Goal: Task Accomplishment & Management: Use online tool/utility

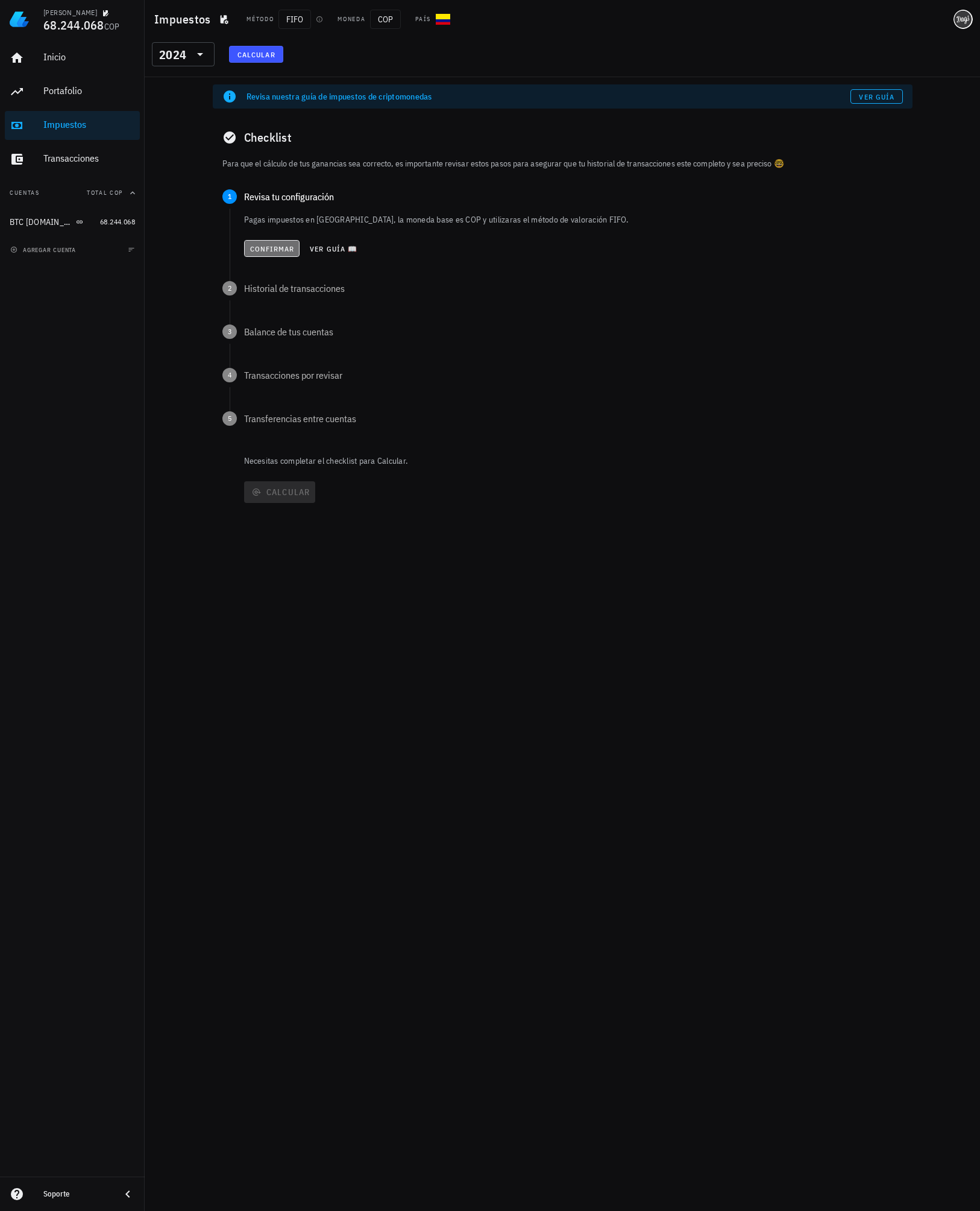
click at [261, 247] on span "Confirmar" at bounding box center [272, 249] width 45 height 9
click at [864, 93] on span "Ver guía" at bounding box center [876, 97] width 36 height 9
click at [278, 292] on span "Confirmar" at bounding box center [272, 292] width 45 height 9
click at [269, 331] on span "Confirmar" at bounding box center [272, 336] width 45 height 9
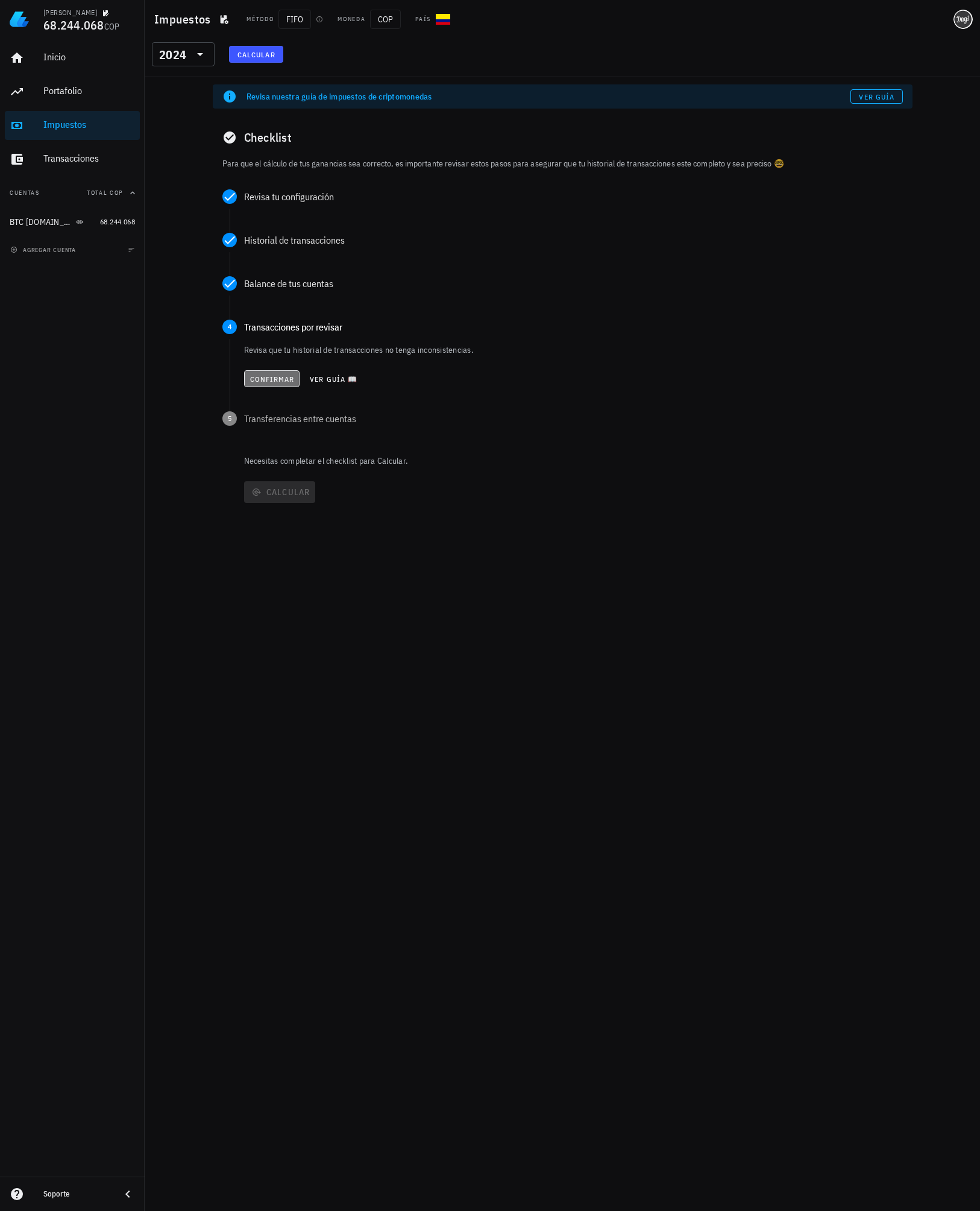
click at [281, 374] on span "Confirmar" at bounding box center [272, 379] width 45 height 9
click at [268, 417] on button "Confirmar" at bounding box center [272, 423] width 56 height 17
click at [299, 446] on span "Calcular" at bounding box center [280, 444] width 61 height 11
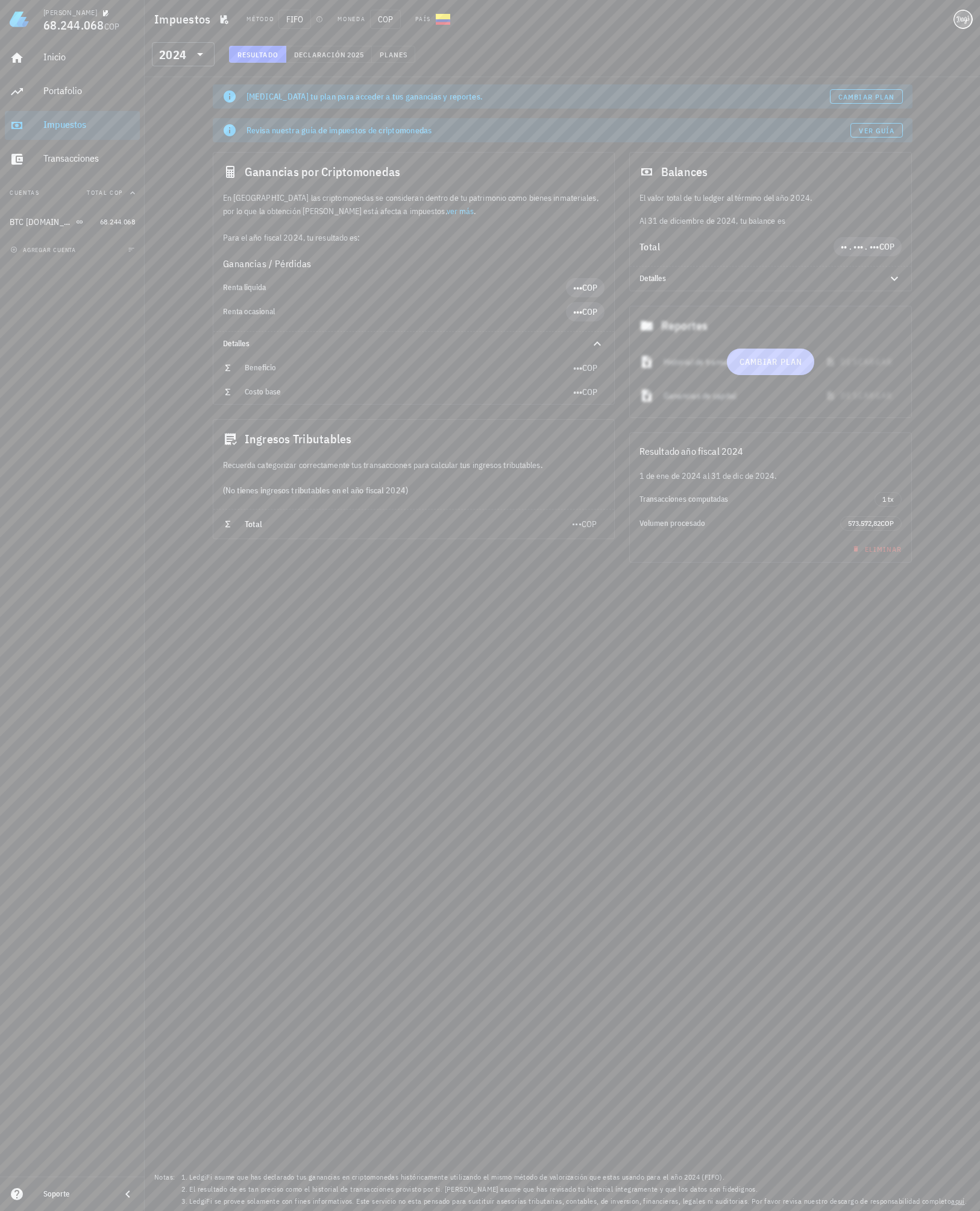
click at [749, 362] on span "Cambiar plan" at bounding box center [770, 361] width 64 height 11
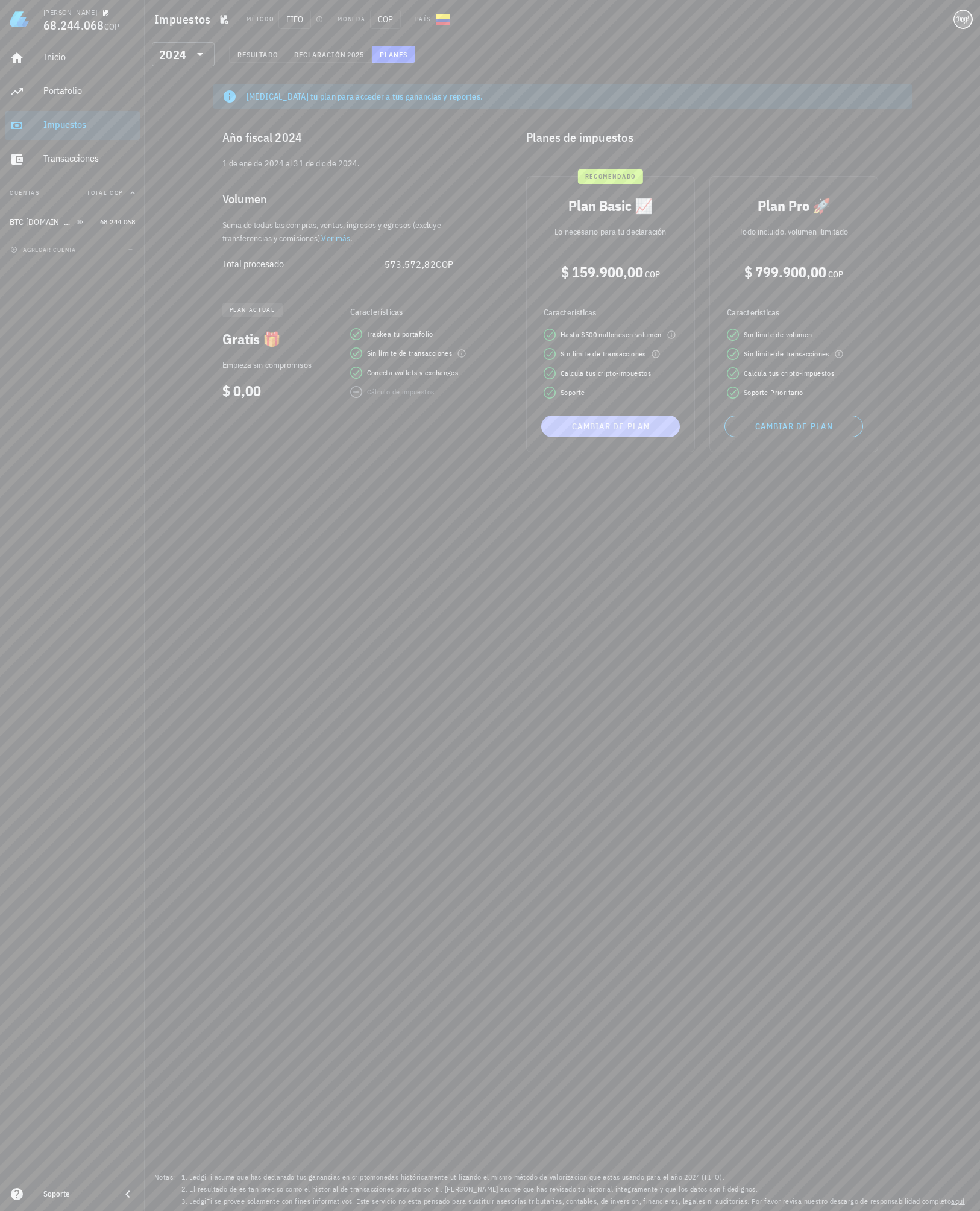
click at [604, 422] on span "Cambiar de plan" at bounding box center [610, 426] width 129 height 11
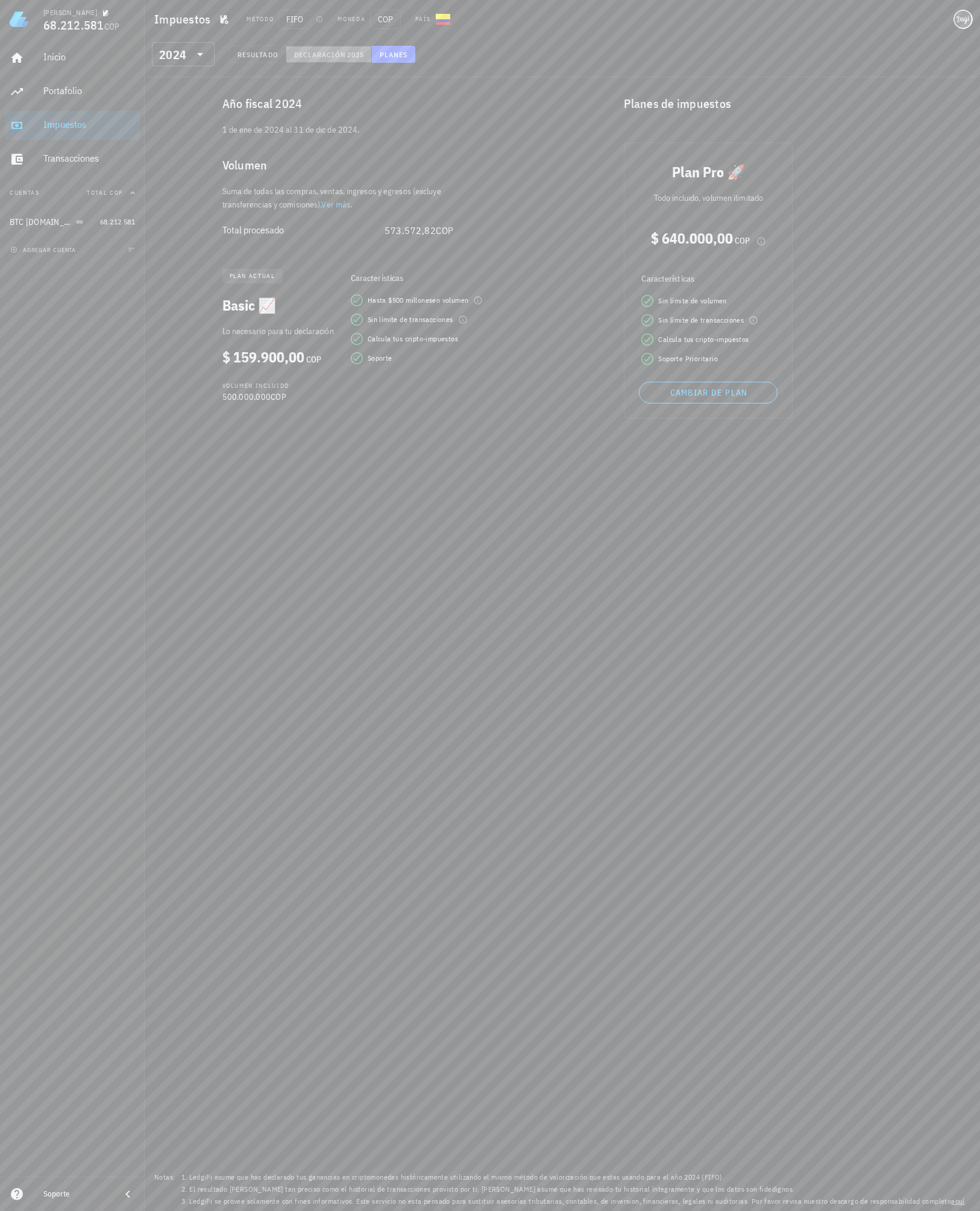
click at [339, 55] on span "Declaración" at bounding box center [319, 55] width 53 height 9
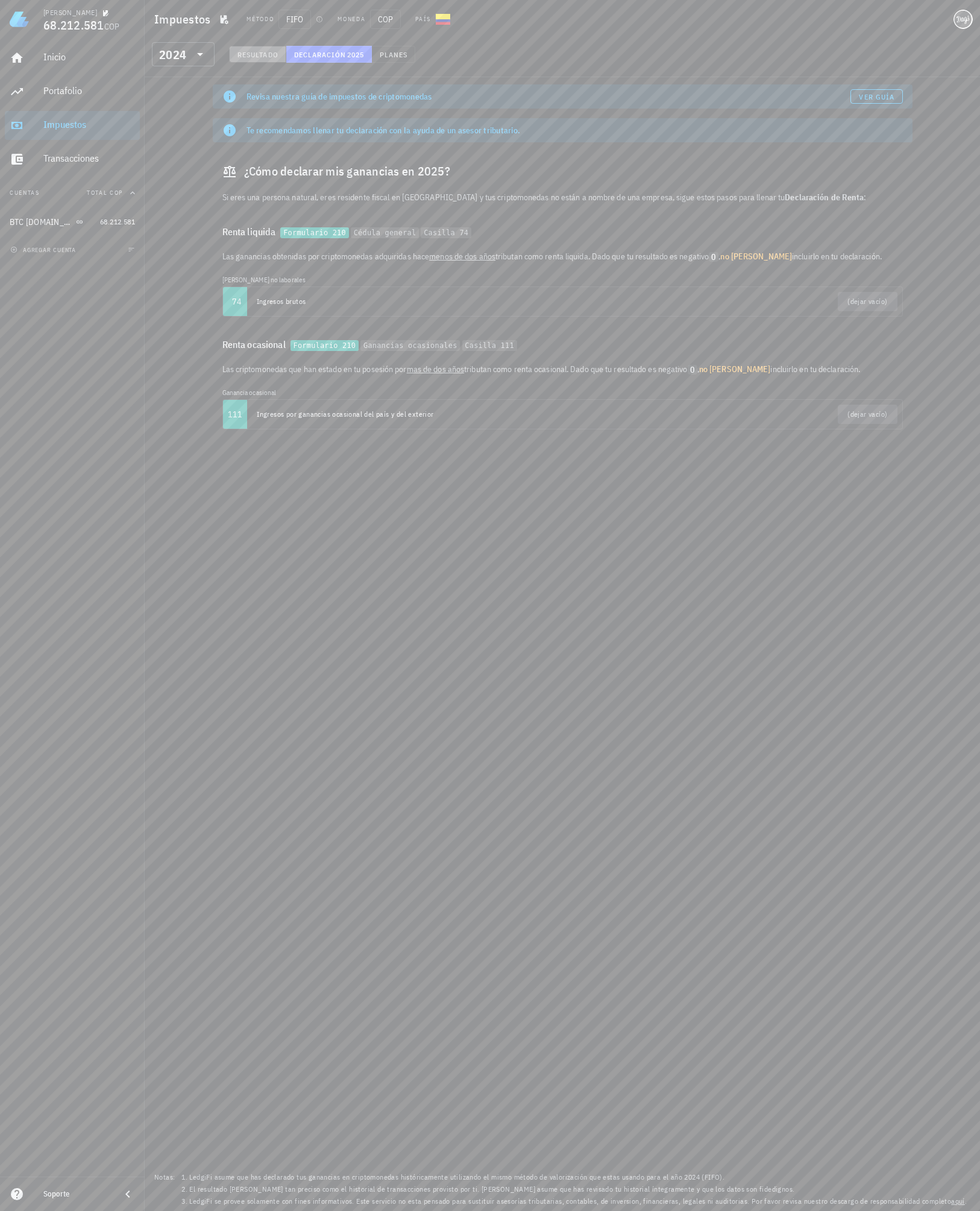
click at [274, 59] on button "Resultado" at bounding box center [258, 54] width 57 height 17
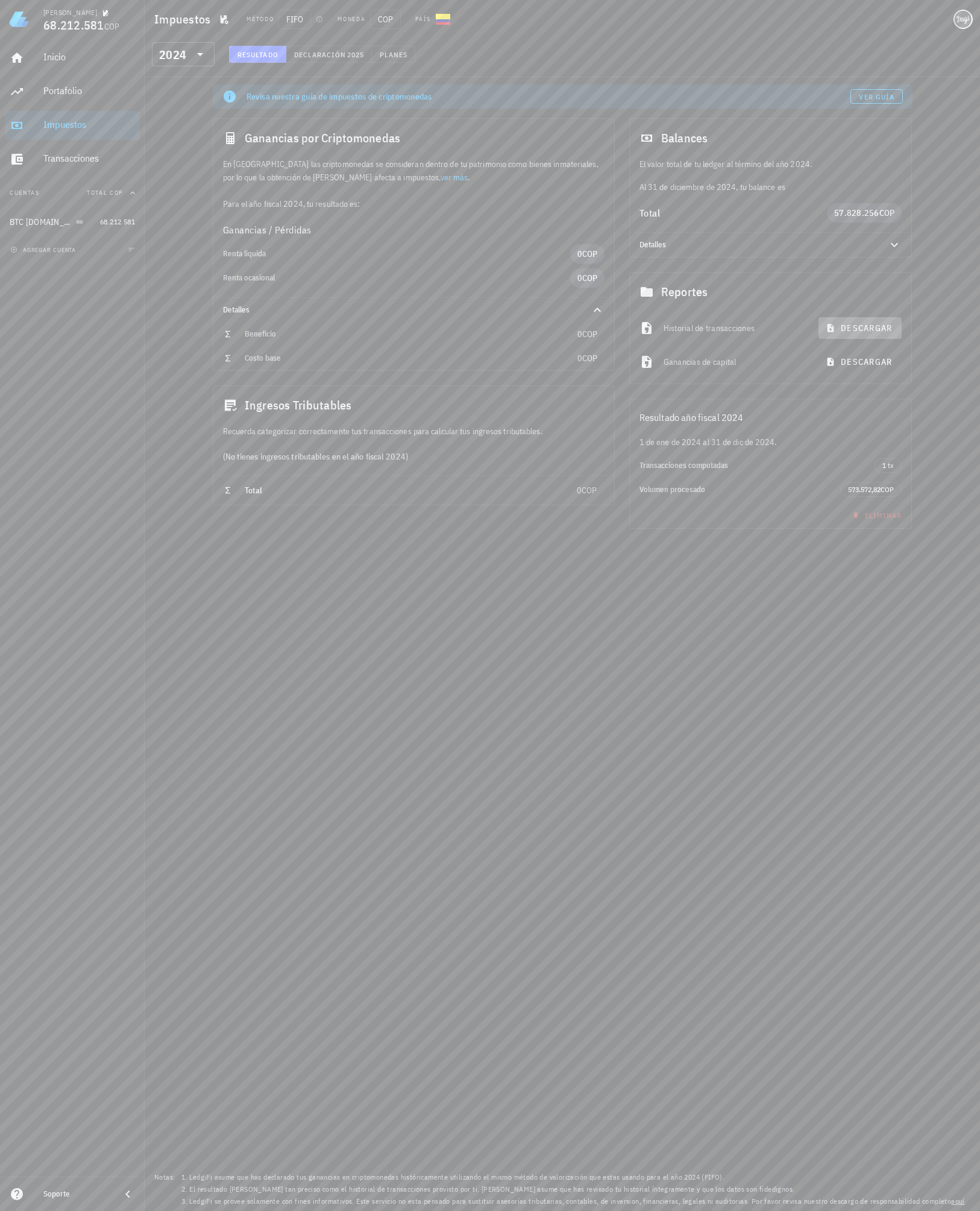
click at [861, 328] on span "descargar" at bounding box center [860, 328] width 64 height 11
click at [852, 362] on span "descargar" at bounding box center [860, 361] width 64 height 11
click at [110, 222] on span "68.212.581" at bounding box center [118, 222] width 35 height 9
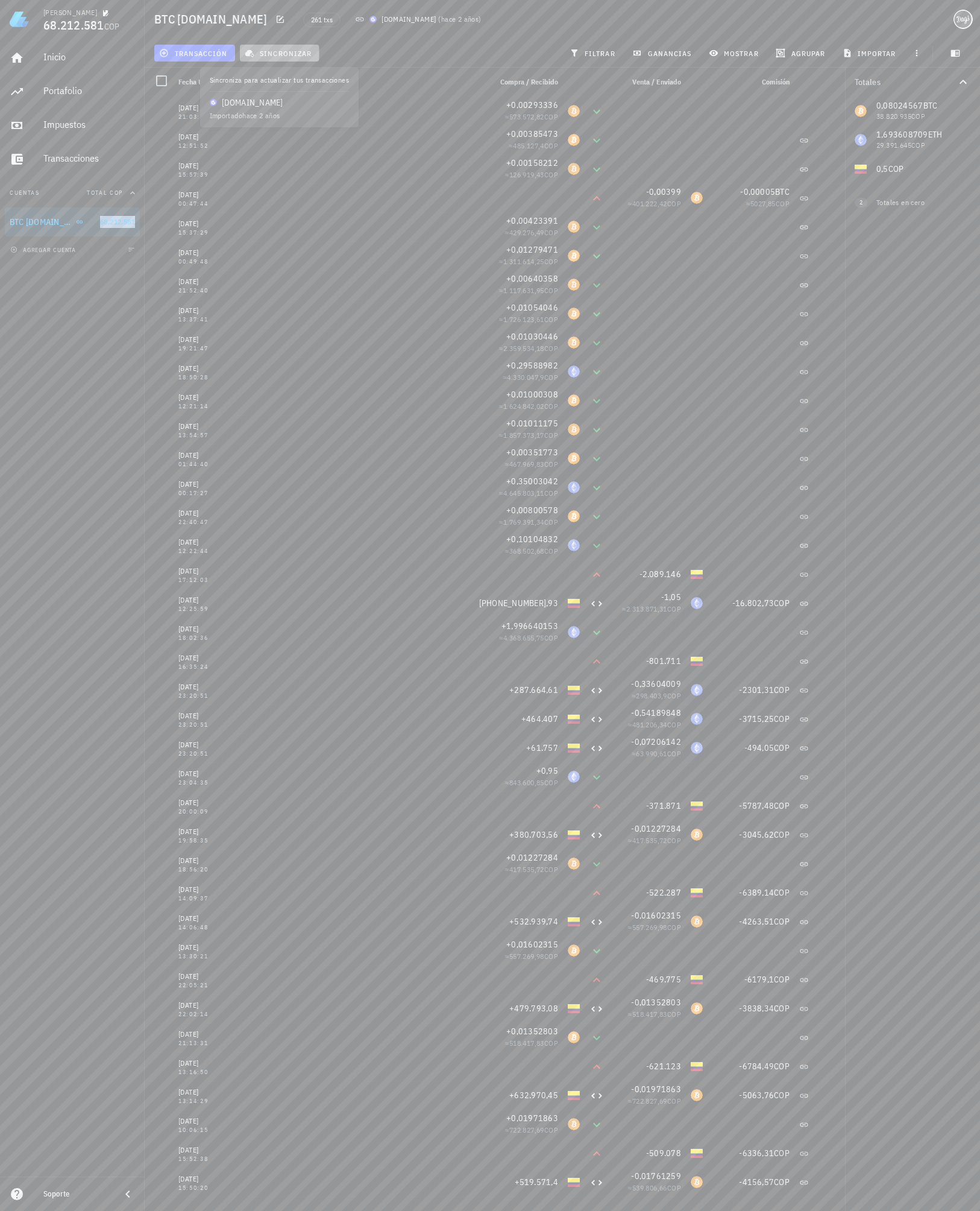
click at [276, 52] on span "sincronizar" at bounding box center [279, 53] width 65 height 10
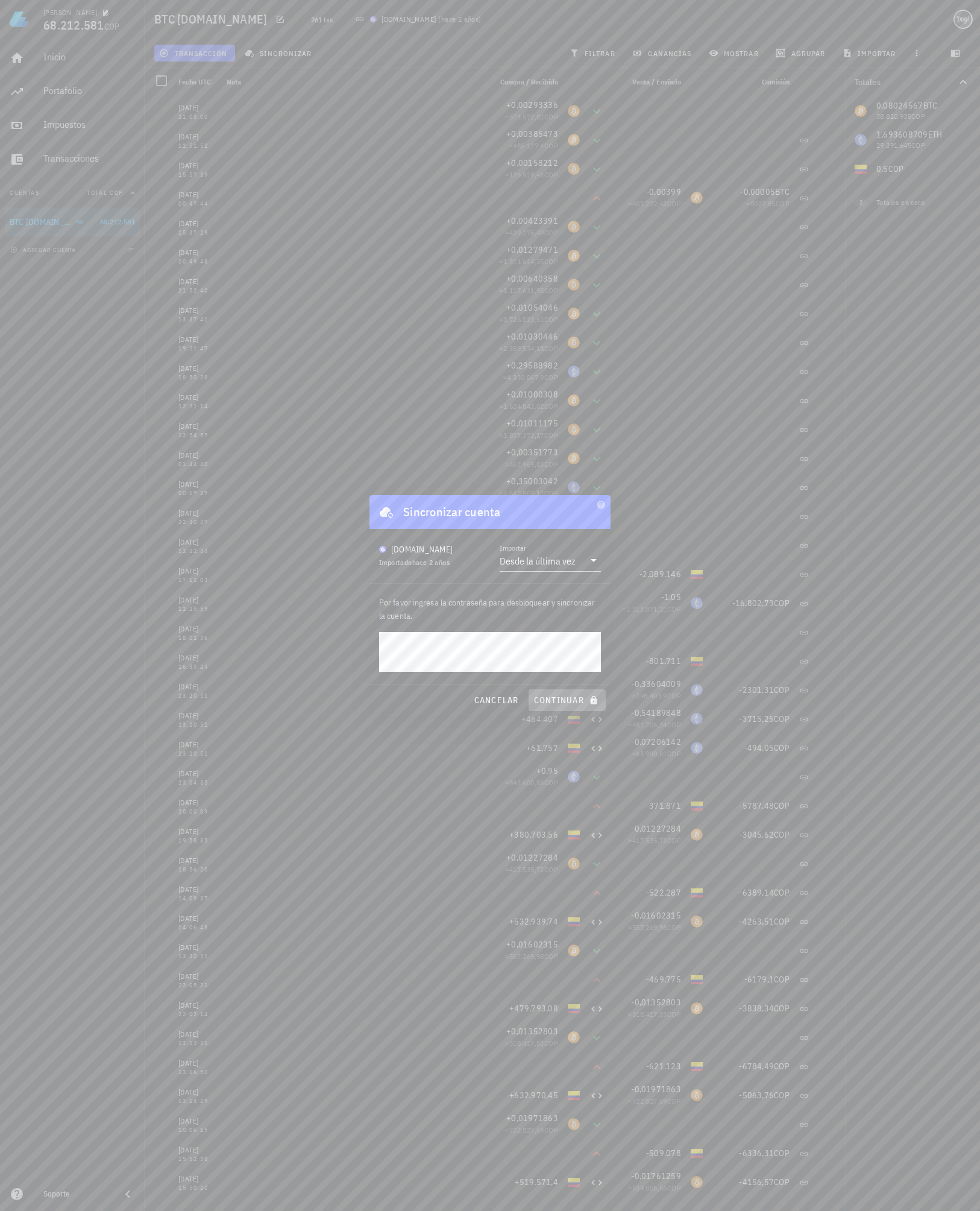
click at [562, 702] on span "continuar" at bounding box center [567, 700] width 67 height 11
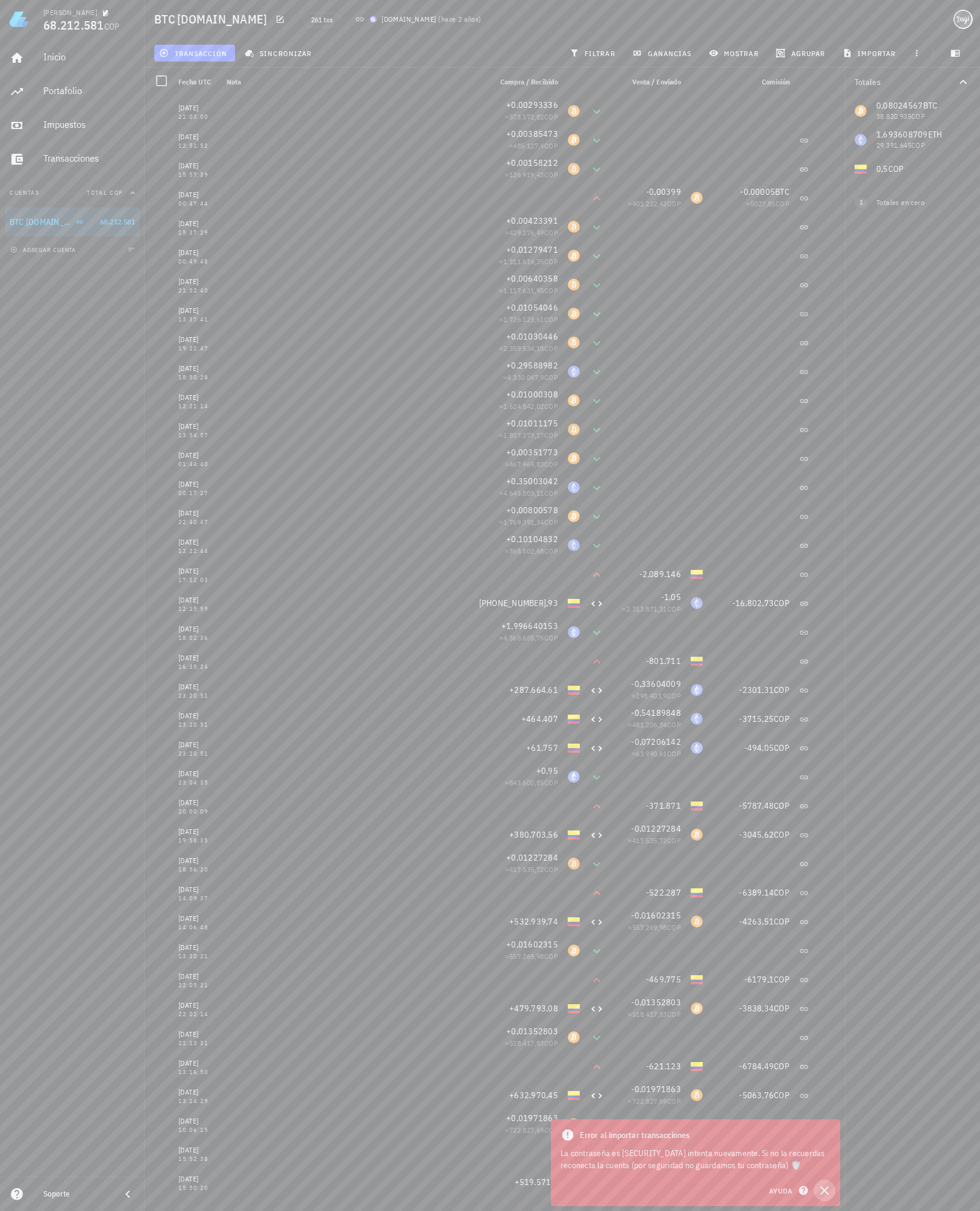
click at [825, 1189] on icon "button" at bounding box center [825, 1190] width 8 height 8
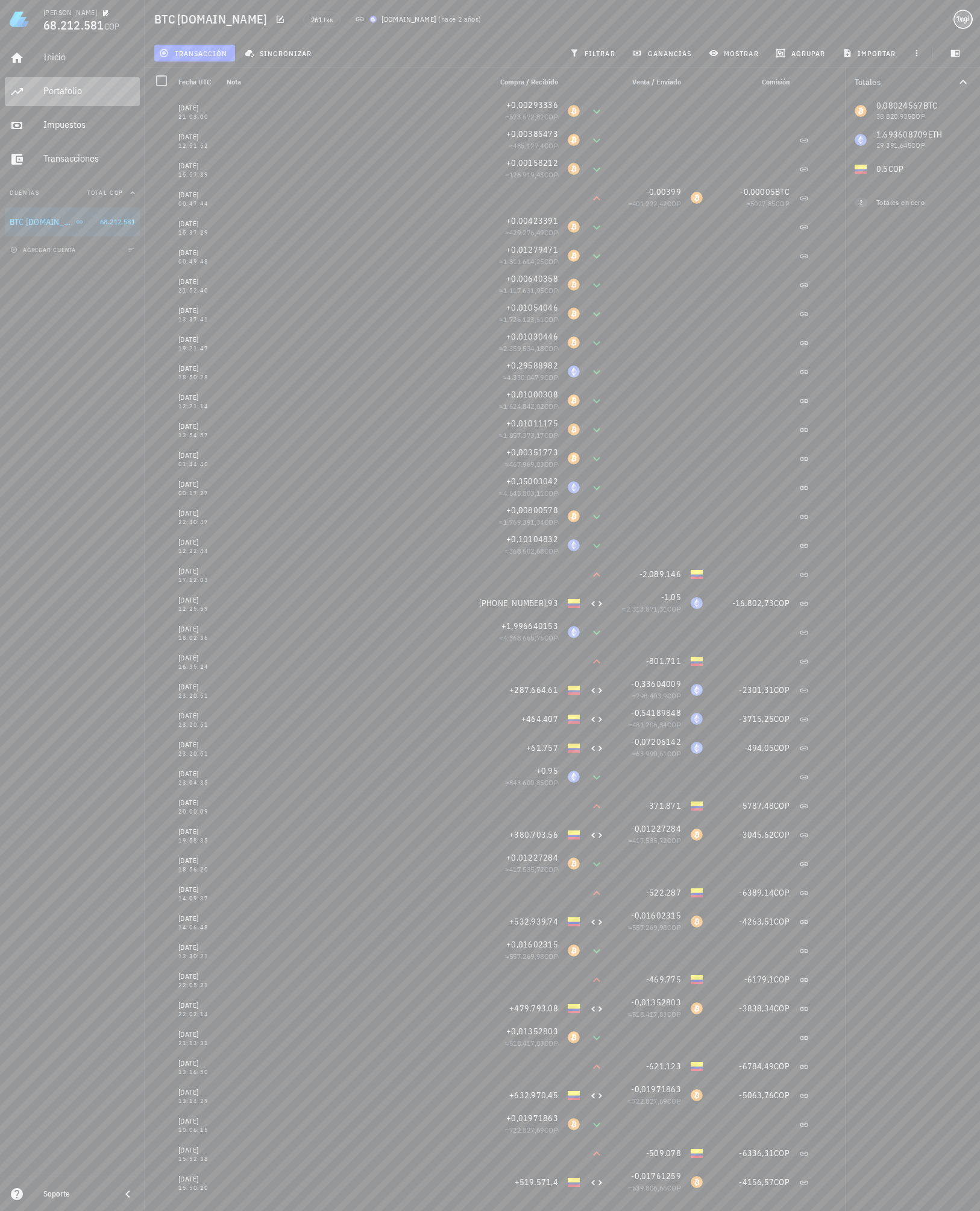
click at [67, 91] on div "Portafolio" at bounding box center [89, 91] width 91 height 12
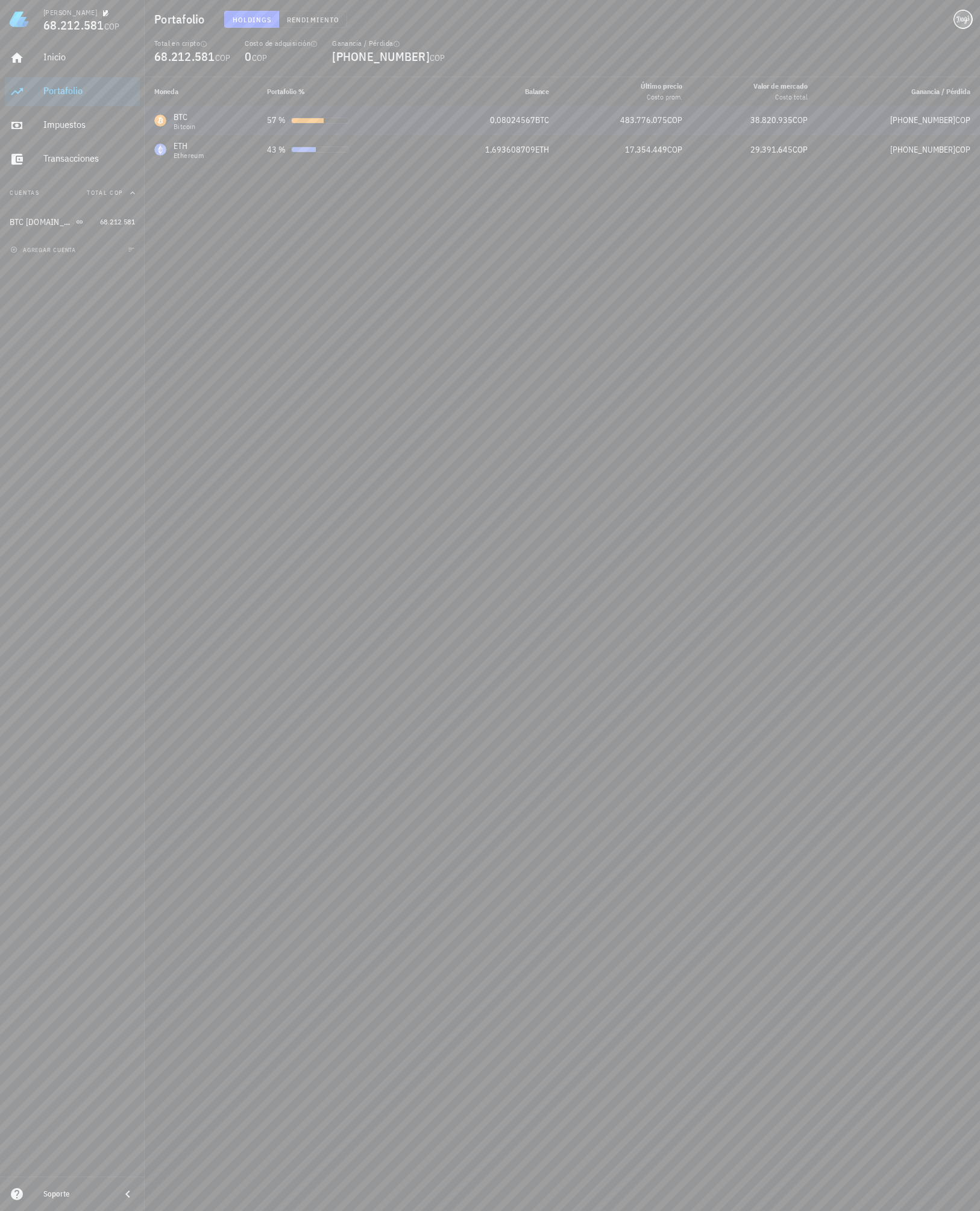
click at [316, 127] on td "57 %" at bounding box center [340, 120] width 166 height 29
click at [331, 163] on td "43 %" at bounding box center [340, 150] width 166 height 29
click at [82, 127] on div "Impuestos" at bounding box center [89, 125] width 91 height 12
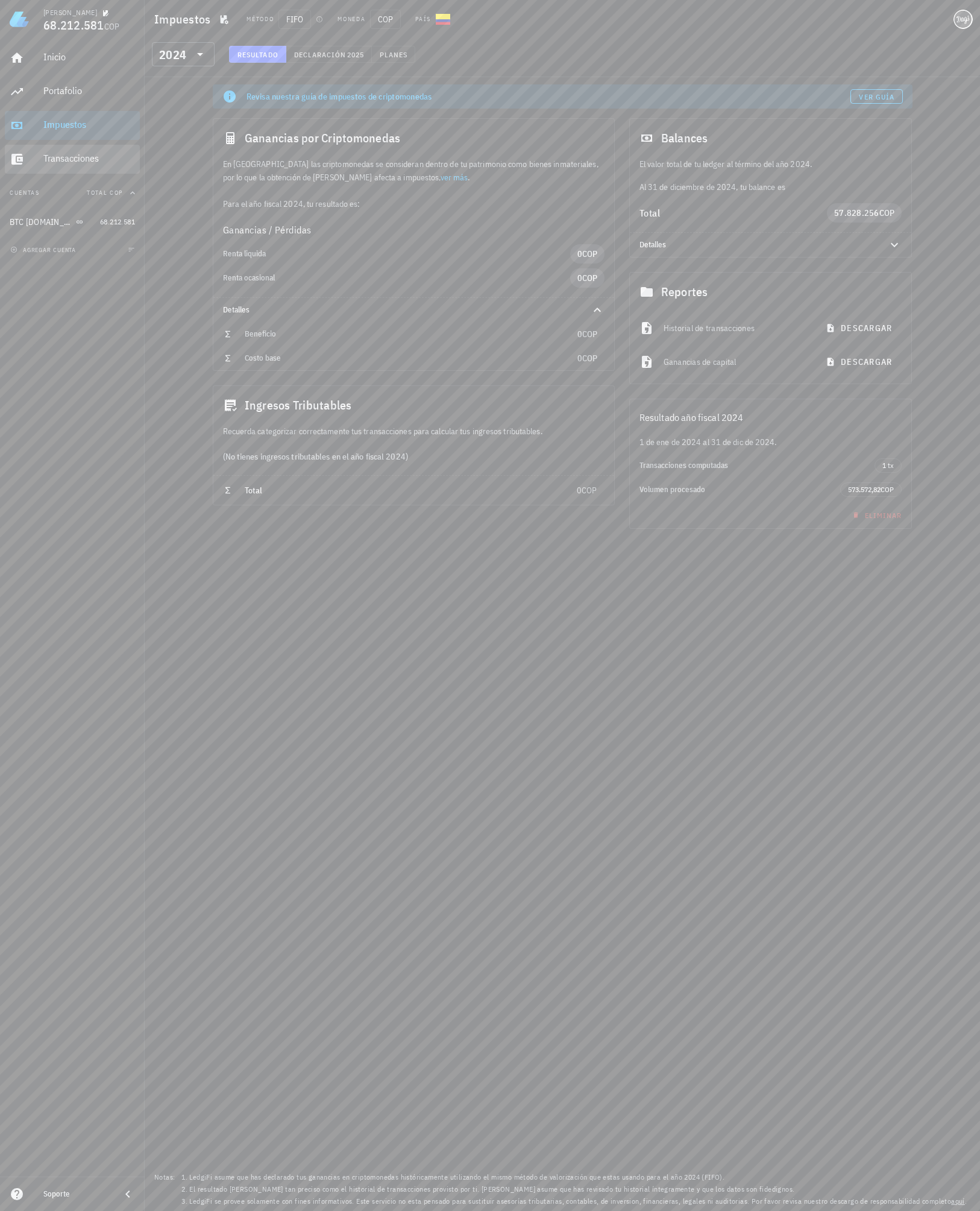
click at [38, 160] on link "Transacciones" at bounding box center [72, 159] width 135 height 29
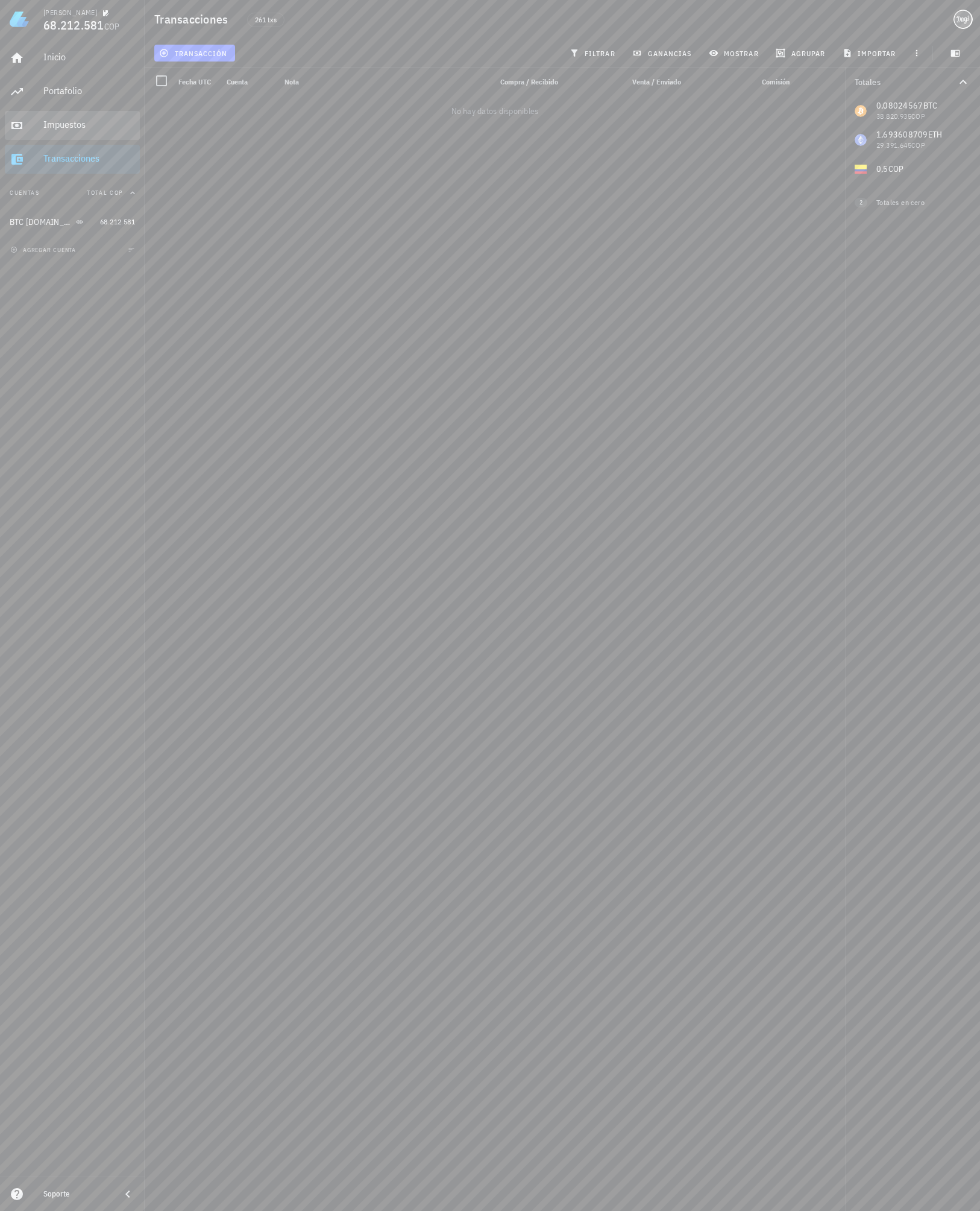
click at [82, 133] on div "Impuestos" at bounding box center [89, 125] width 91 height 27
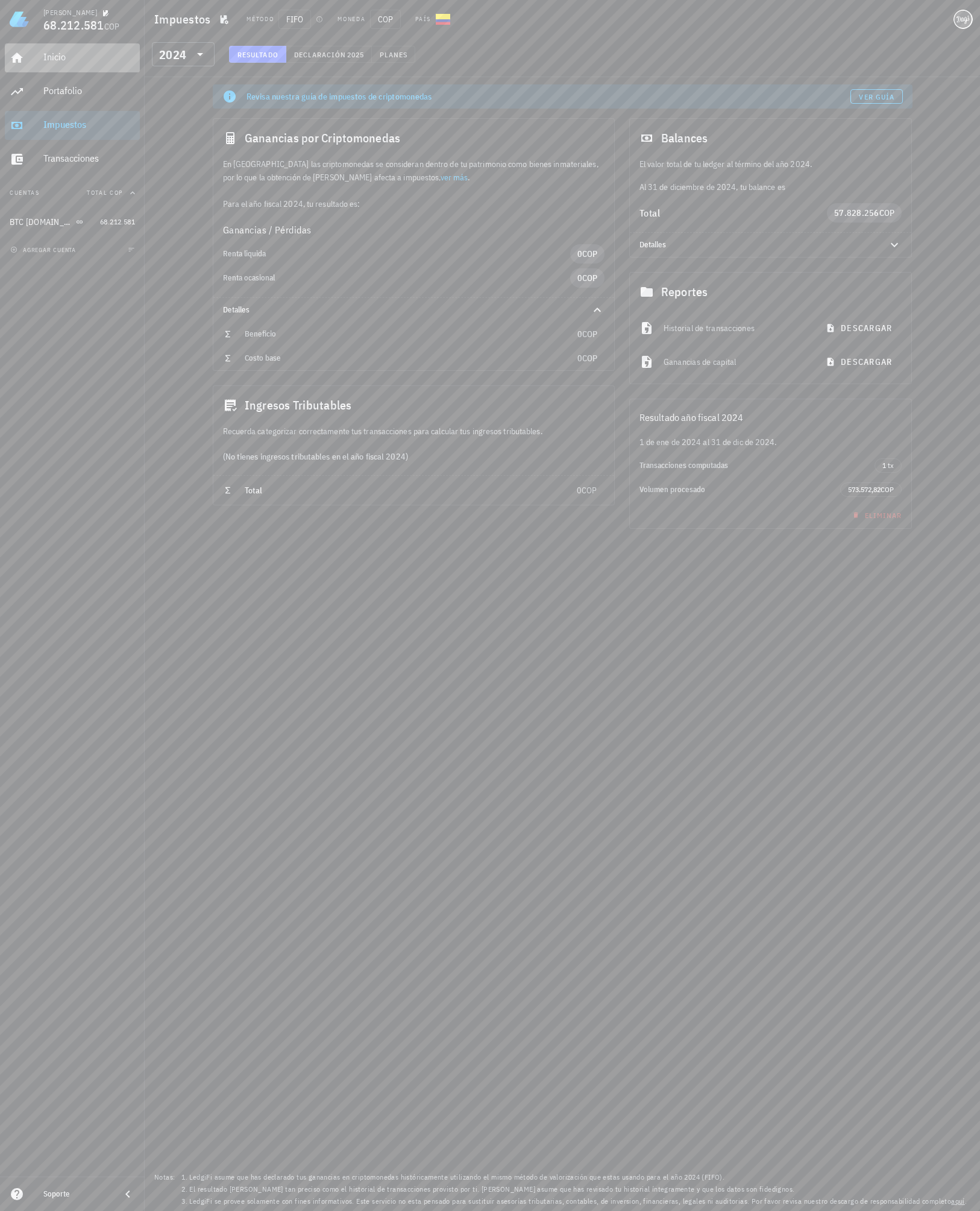
click at [37, 61] on link "Inicio" at bounding box center [72, 58] width 135 height 29
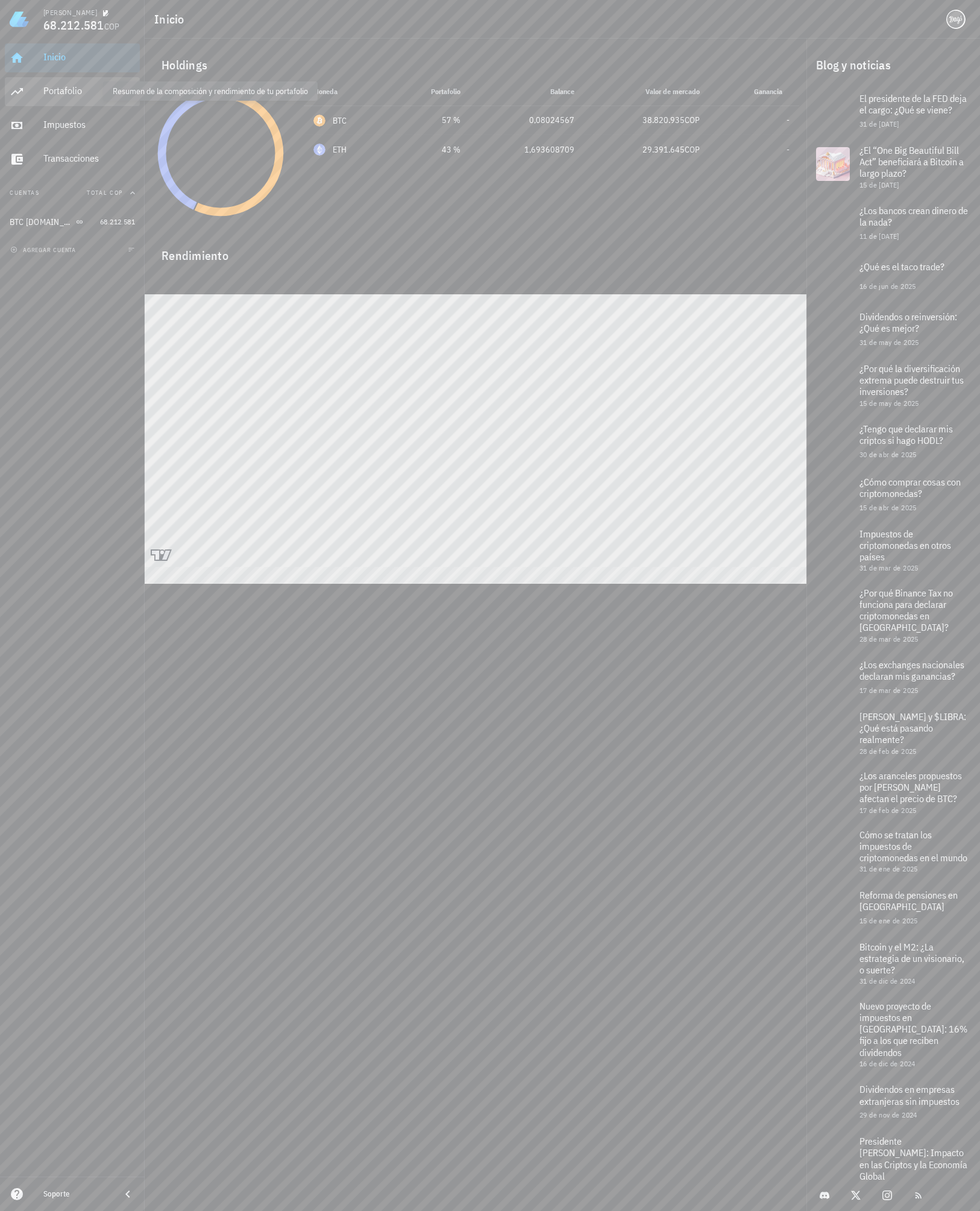
click at [70, 85] on div "Portafolio" at bounding box center [89, 91] width 91 height 12
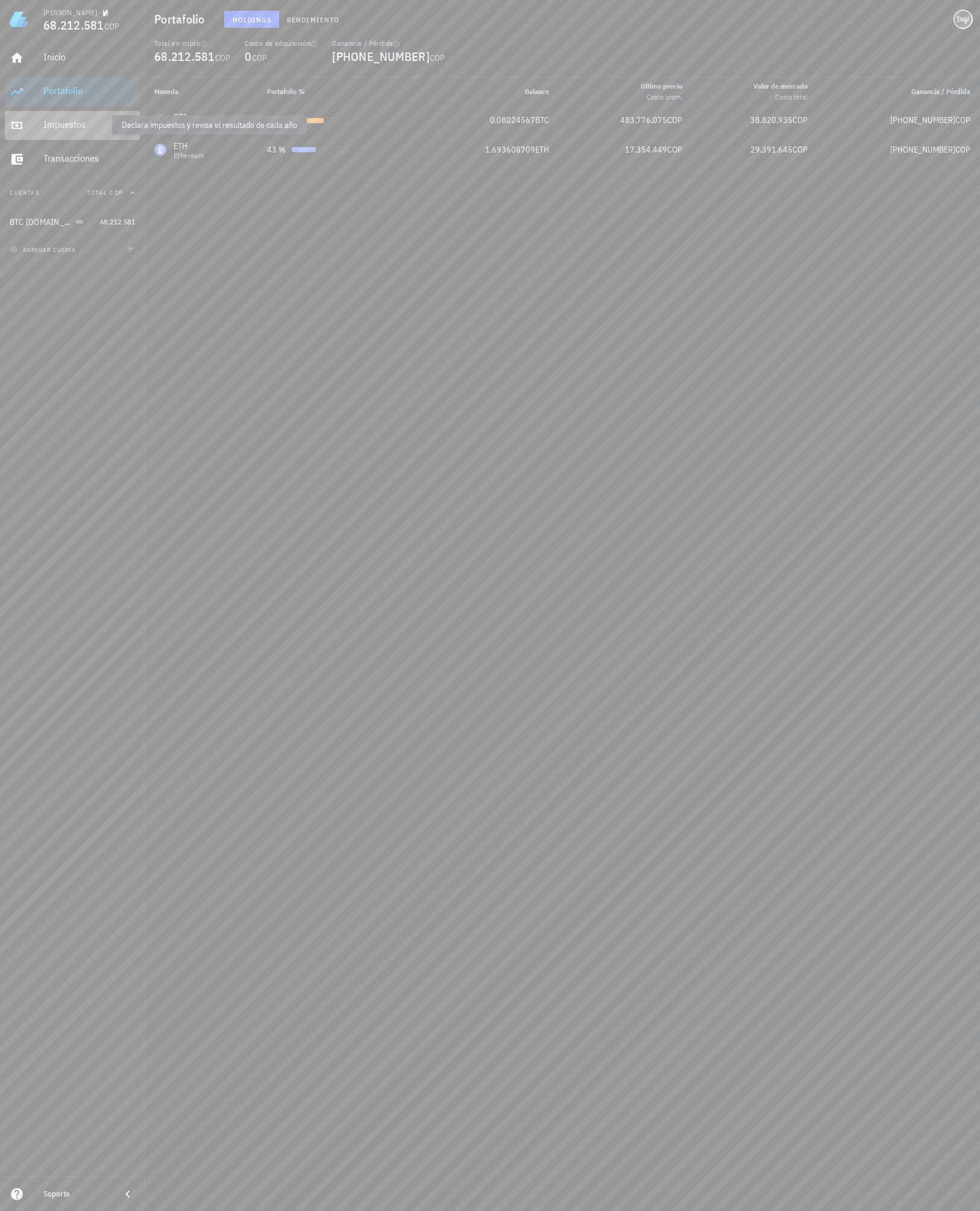
click at [58, 122] on div "Impuestos" at bounding box center [89, 125] width 91 height 12
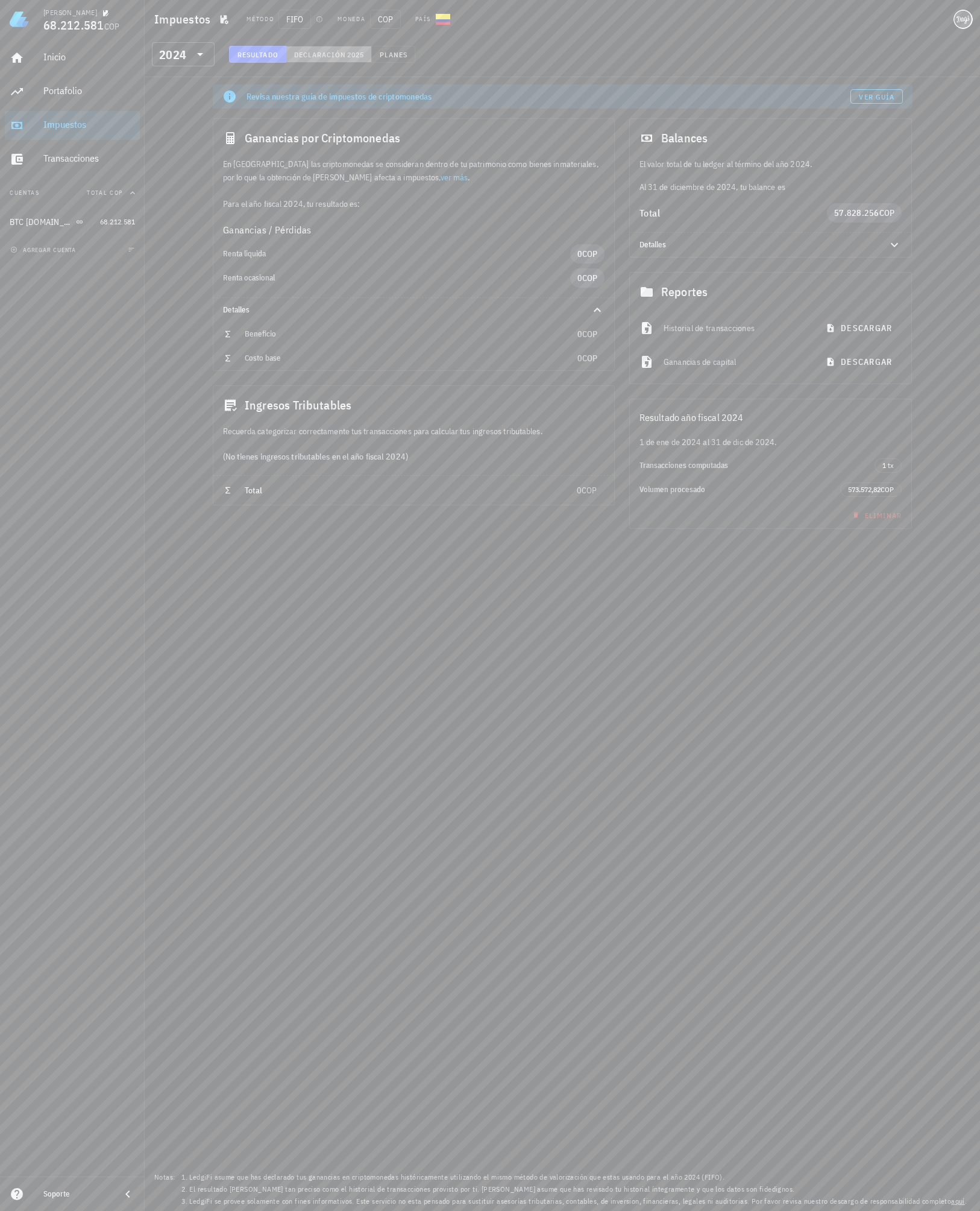
click at [336, 56] on span "Declaración" at bounding box center [319, 55] width 53 height 9
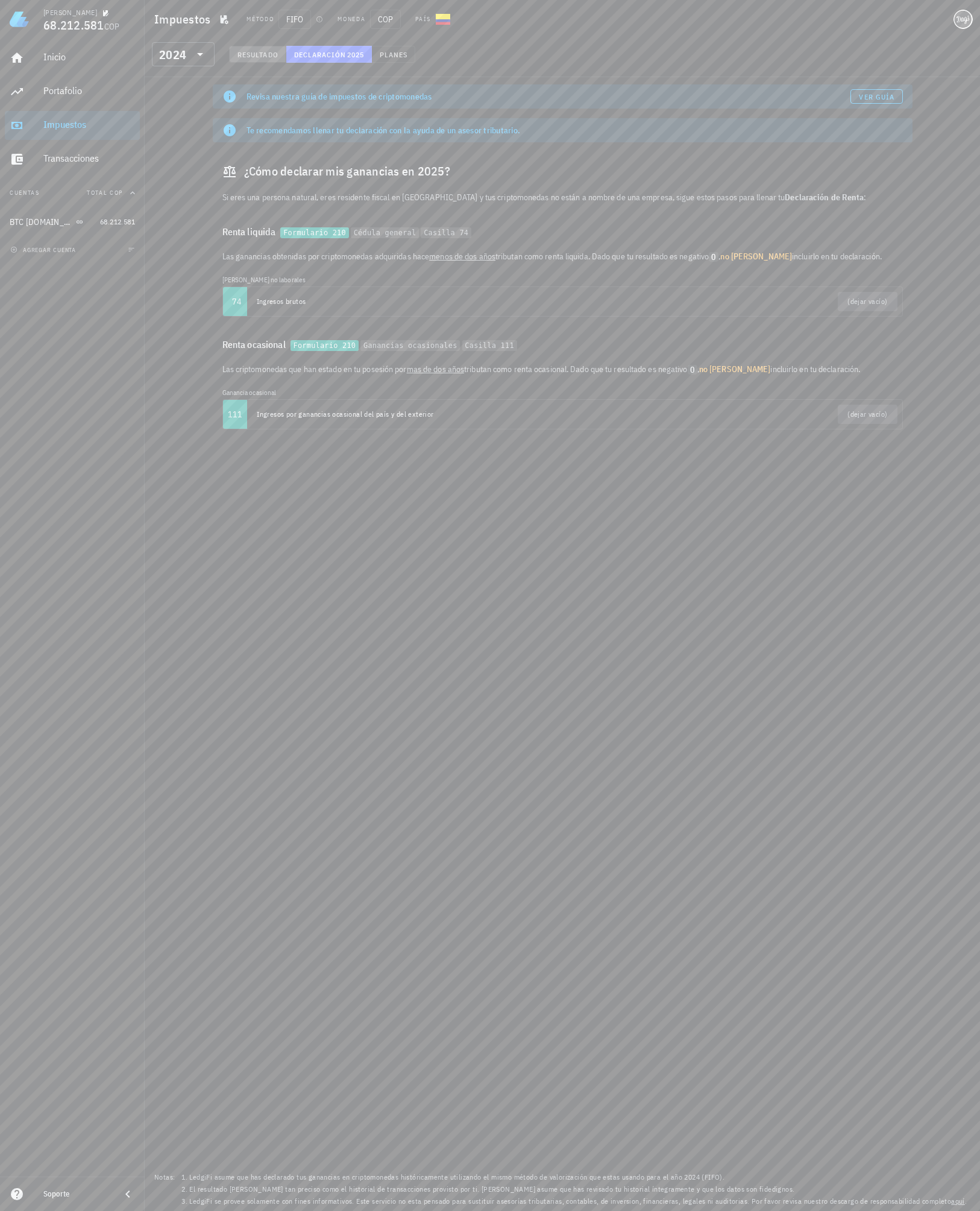
click at [252, 49] on button "Resultado" at bounding box center [258, 54] width 57 height 17
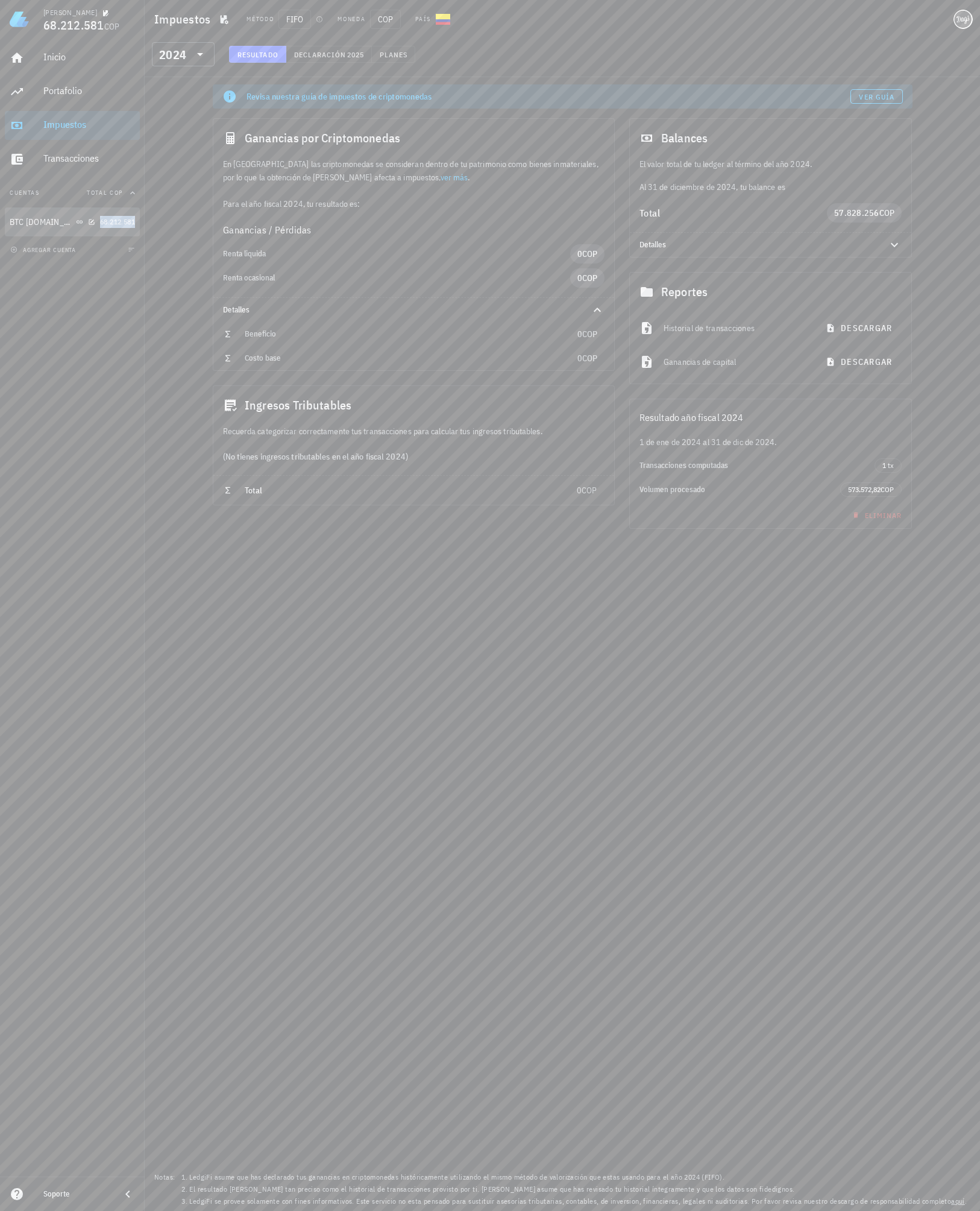
click at [104, 217] on span "68.212.581" at bounding box center [118, 222] width 35 height 9
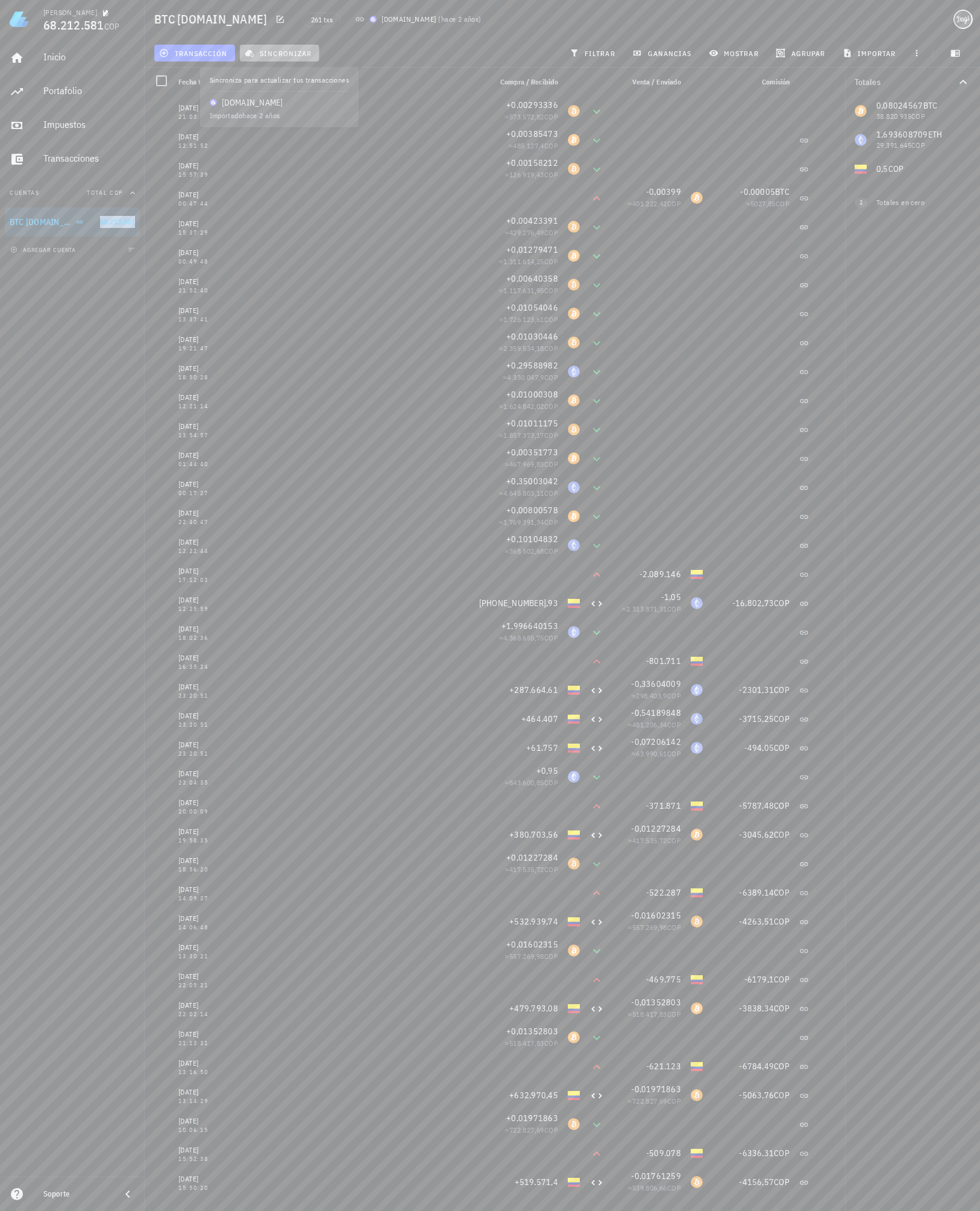
click at [282, 48] on span "sincronizar" at bounding box center [279, 53] width 65 height 10
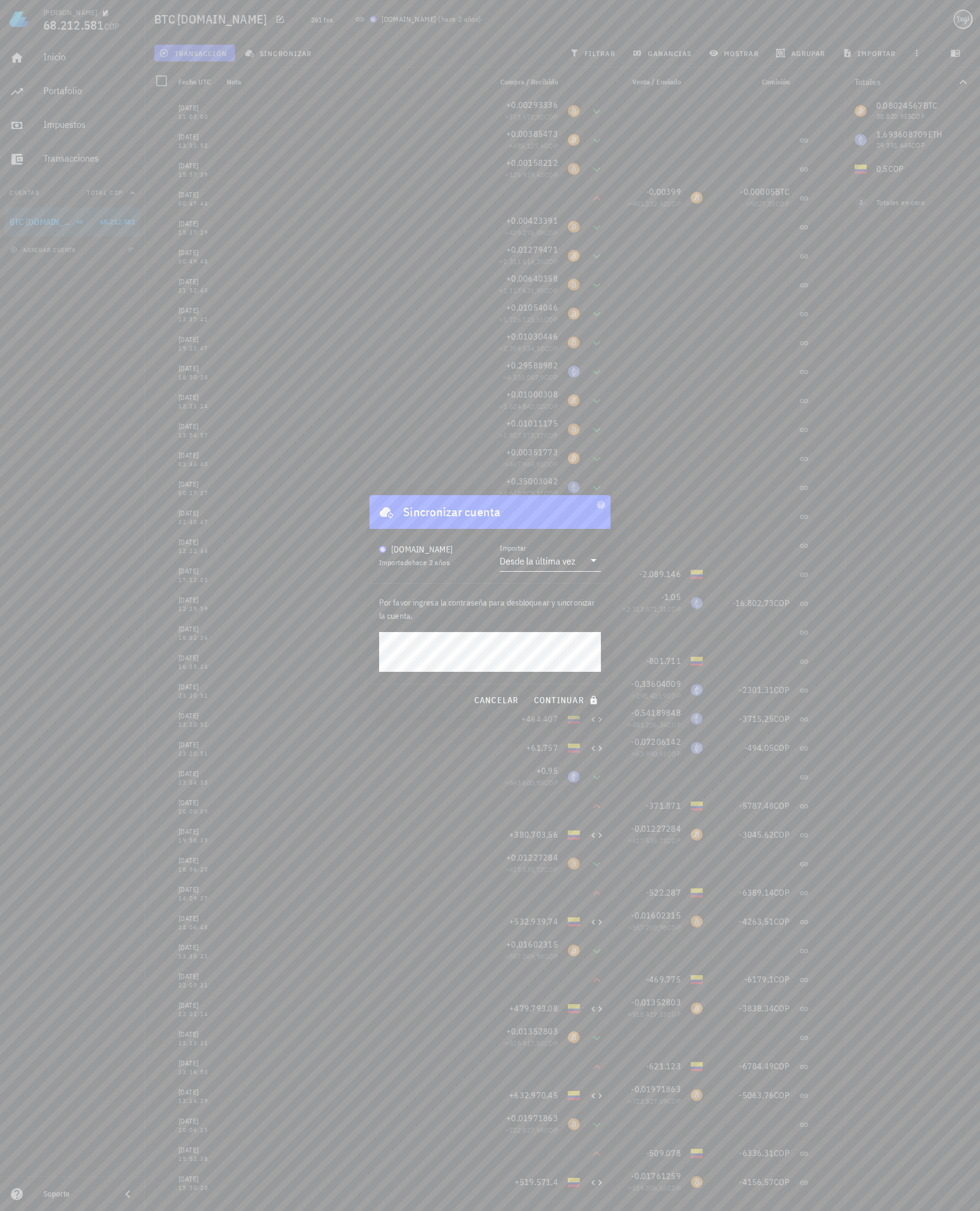
click at [555, 559] on div "Desde la última vez" at bounding box center [538, 561] width 76 height 12
click at [536, 570] on div "Desde la última vez" at bounding box center [550, 570] width 82 height 12
click at [276, 639] on div "Daniel Alberto 68.212.581 COP Inicio Portafolio Impuestos Transacciones Cuentas…" at bounding box center [490, 605] width 980 height 1211
click at [562, 700] on span "continuar" at bounding box center [567, 700] width 67 height 11
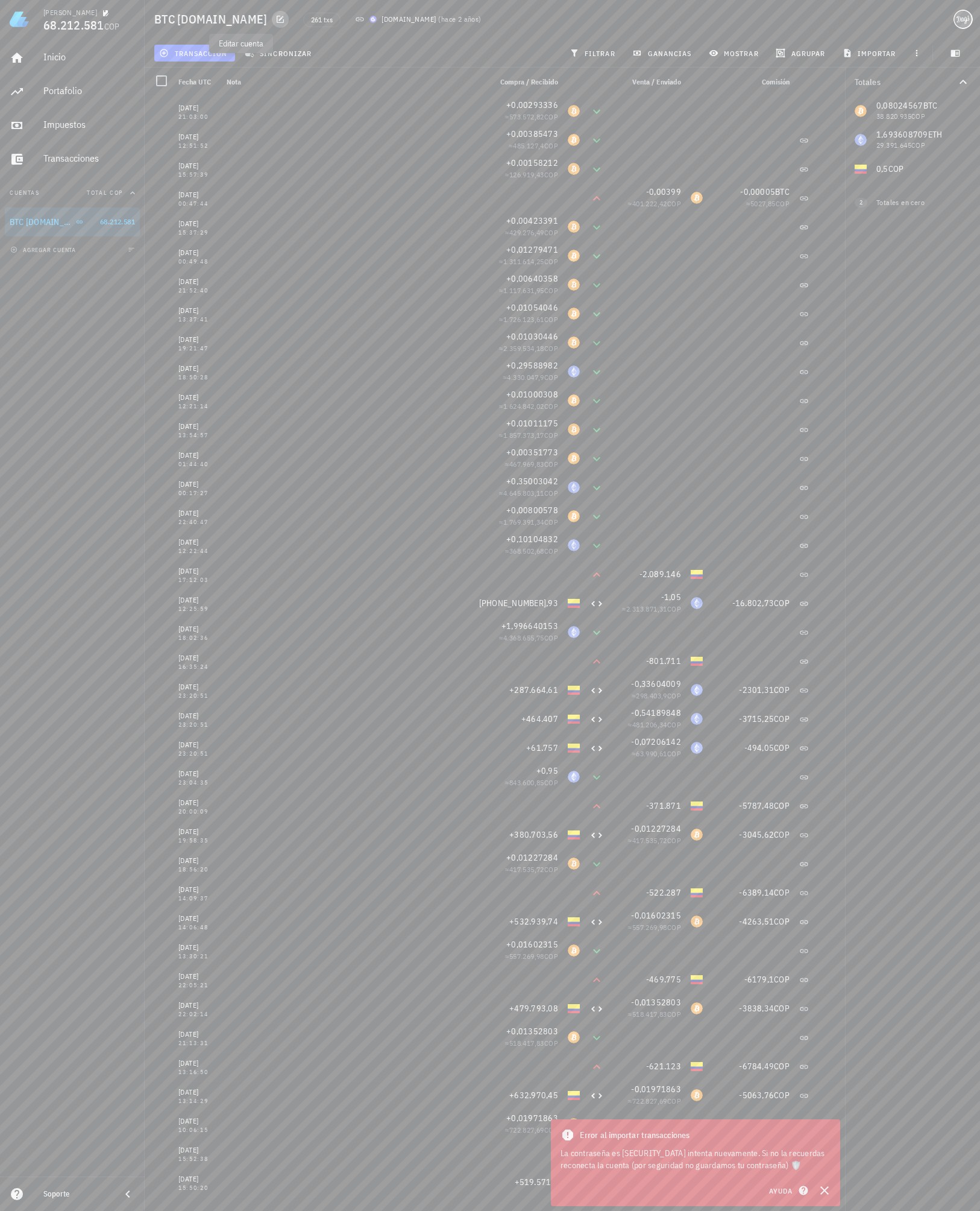
click at [276, 20] on icon "button" at bounding box center [280, 19] width 10 height 10
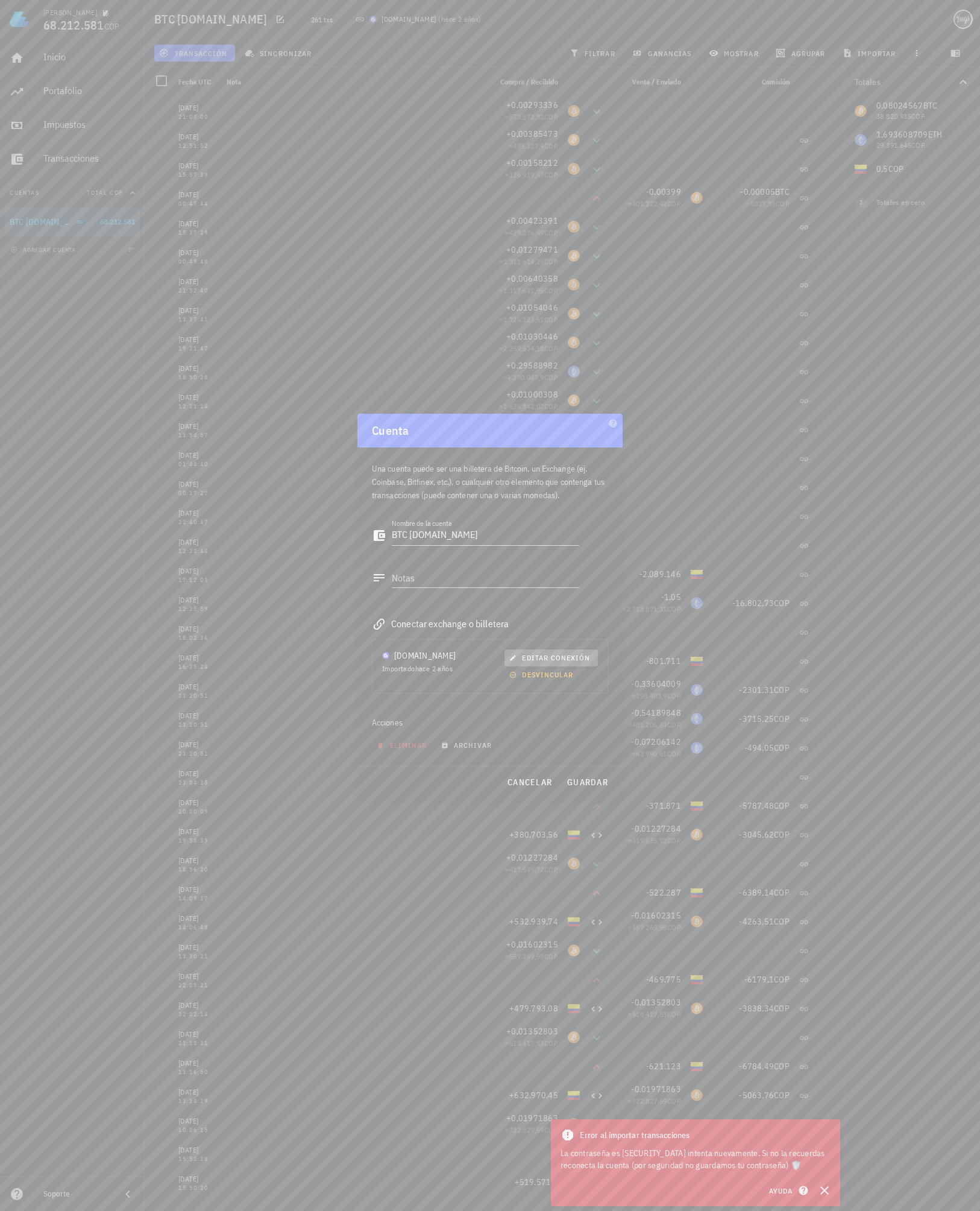
click at [548, 654] on span "editar conexión" at bounding box center [551, 657] width 78 height 9
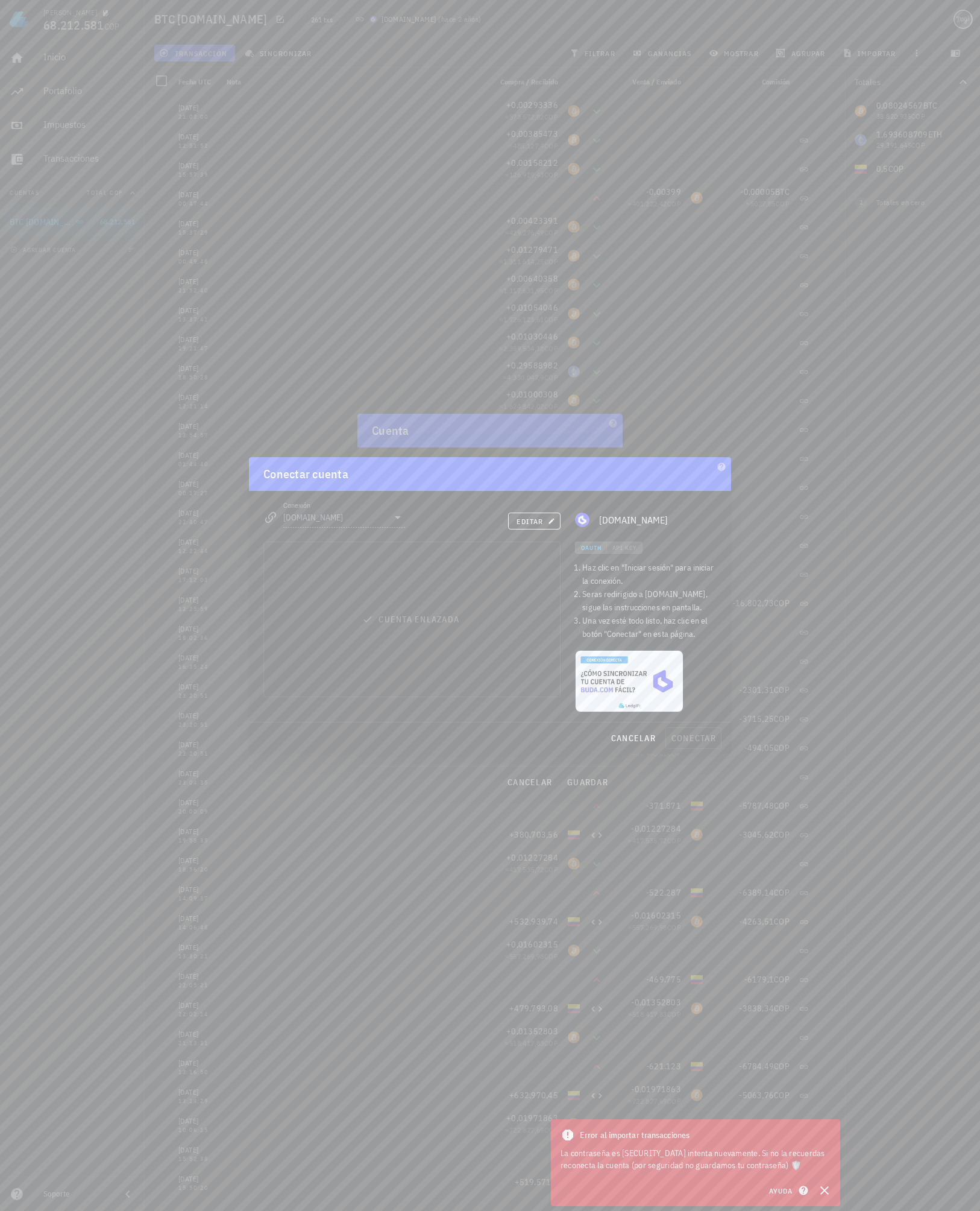
click at [423, 621] on div "Cuenta enlazada" at bounding box center [412, 619] width 296 height 154
click at [527, 517] on span "editar" at bounding box center [534, 522] width 37 height 9
click at [401, 610] on span "Iniciar sesión en Buda.com" at bounding box center [412, 608] width 157 height 11
click at [706, 738] on span "conectar" at bounding box center [693, 738] width 45 height 11
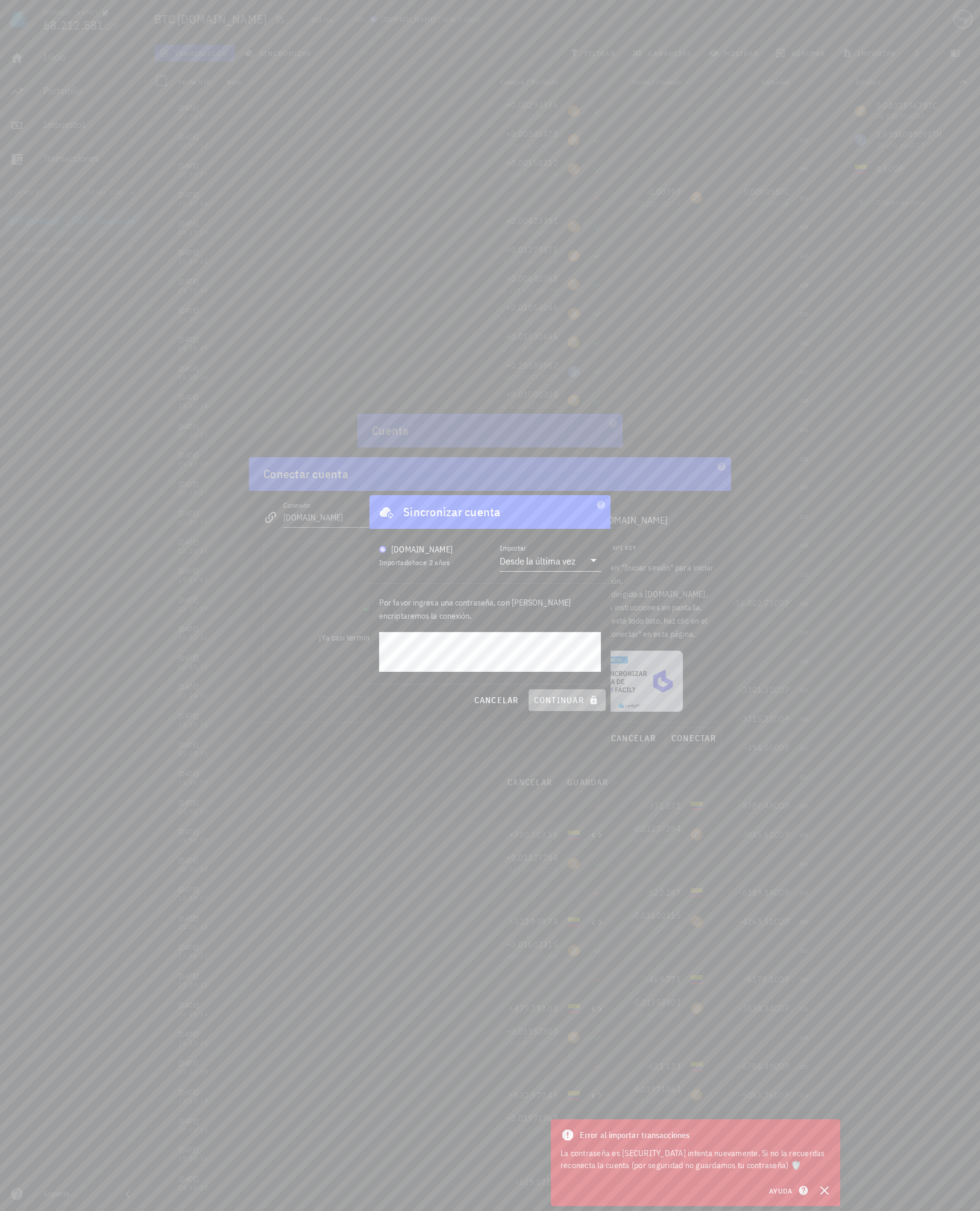
click at [574, 699] on span "continuar" at bounding box center [567, 700] width 67 height 11
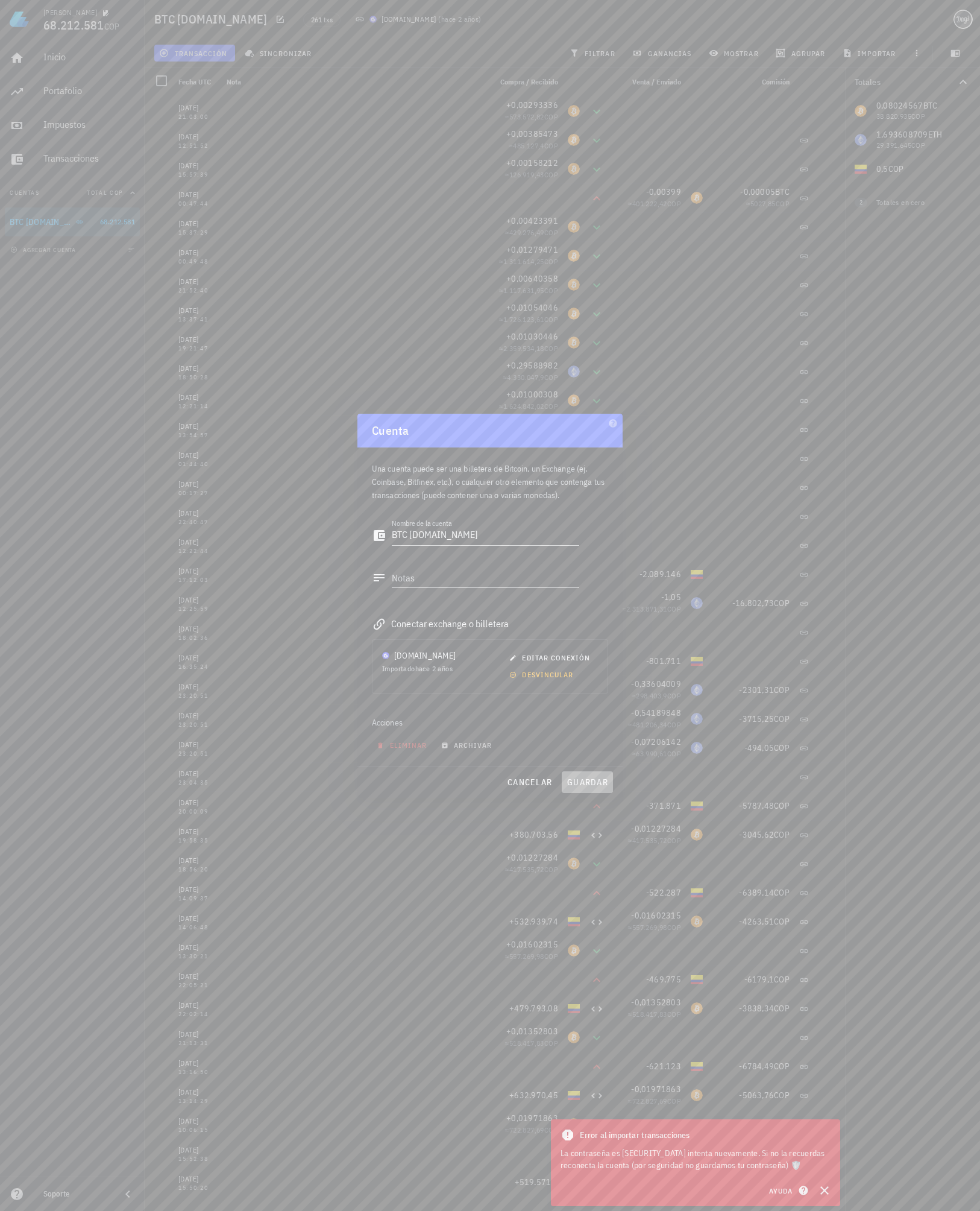
click at [594, 778] on span "guardar" at bounding box center [587, 782] width 42 height 11
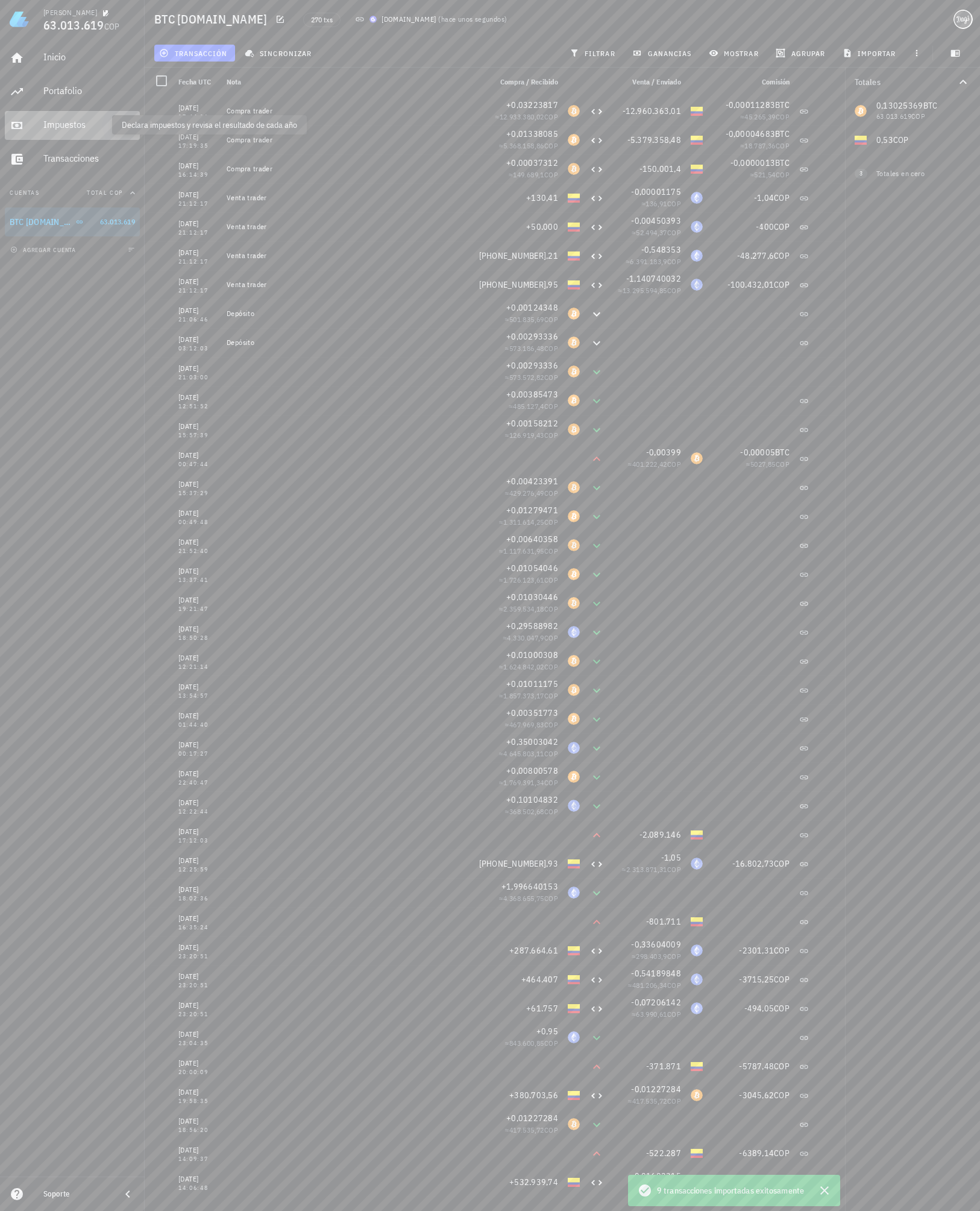
click at [74, 124] on div "Impuestos" at bounding box center [89, 125] width 91 height 12
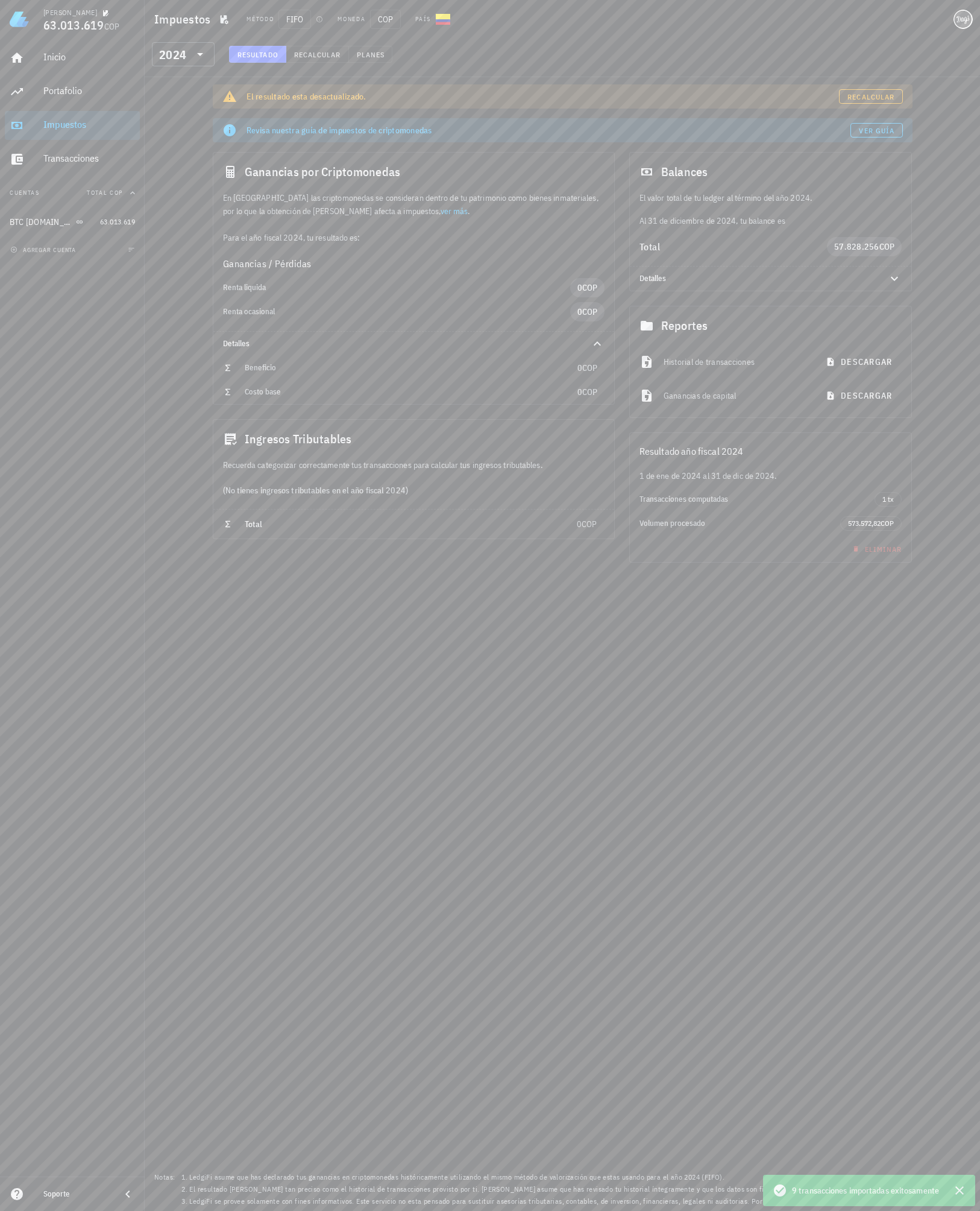
click at [253, 66] on div "Resultado Recalcular Planes" at bounding box center [311, 58] width 178 height 24
click at [863, 95] on span "Recalcular" at bounding box center [870, 97] width 48 height 9
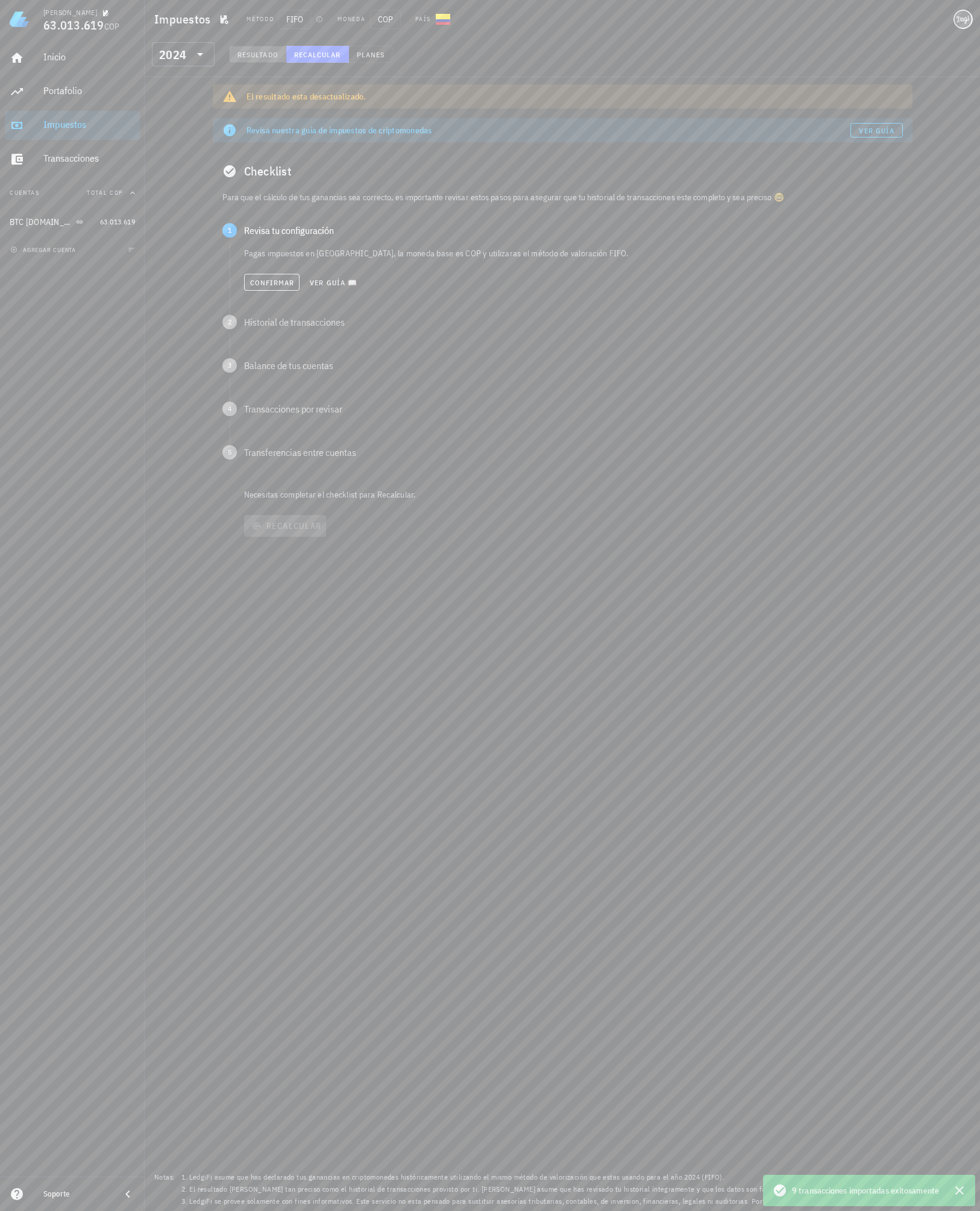
click at [269, 59] on button "Resultado" at bounding box center [258, 54] width 57 height 17
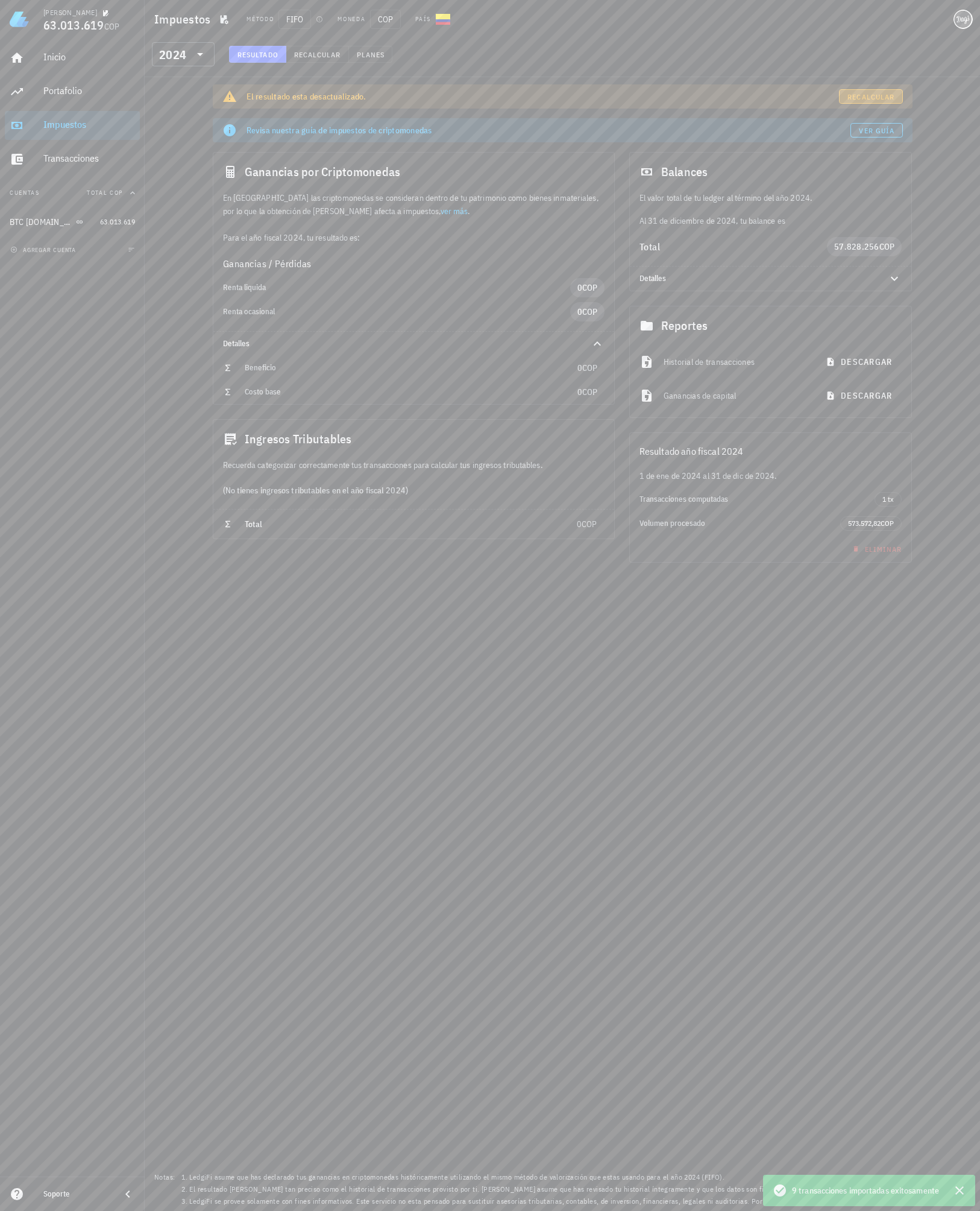
click at [871, 99] on span "Recalcular" at bounding box center [870, 97] width 48 height 9
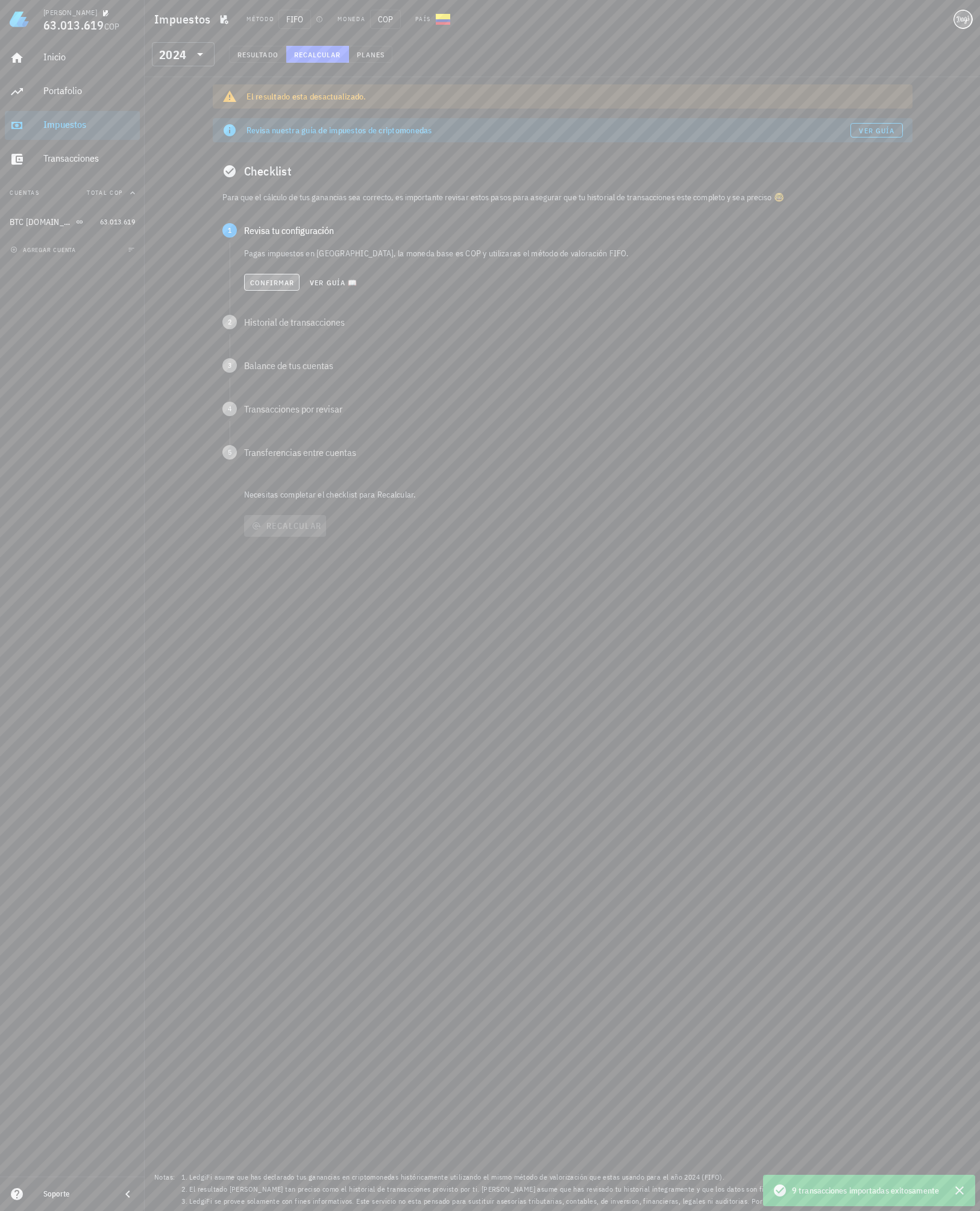
click at [252, 275] on button "Confirmar" at bounding box center [272, 282] width 56 height 17
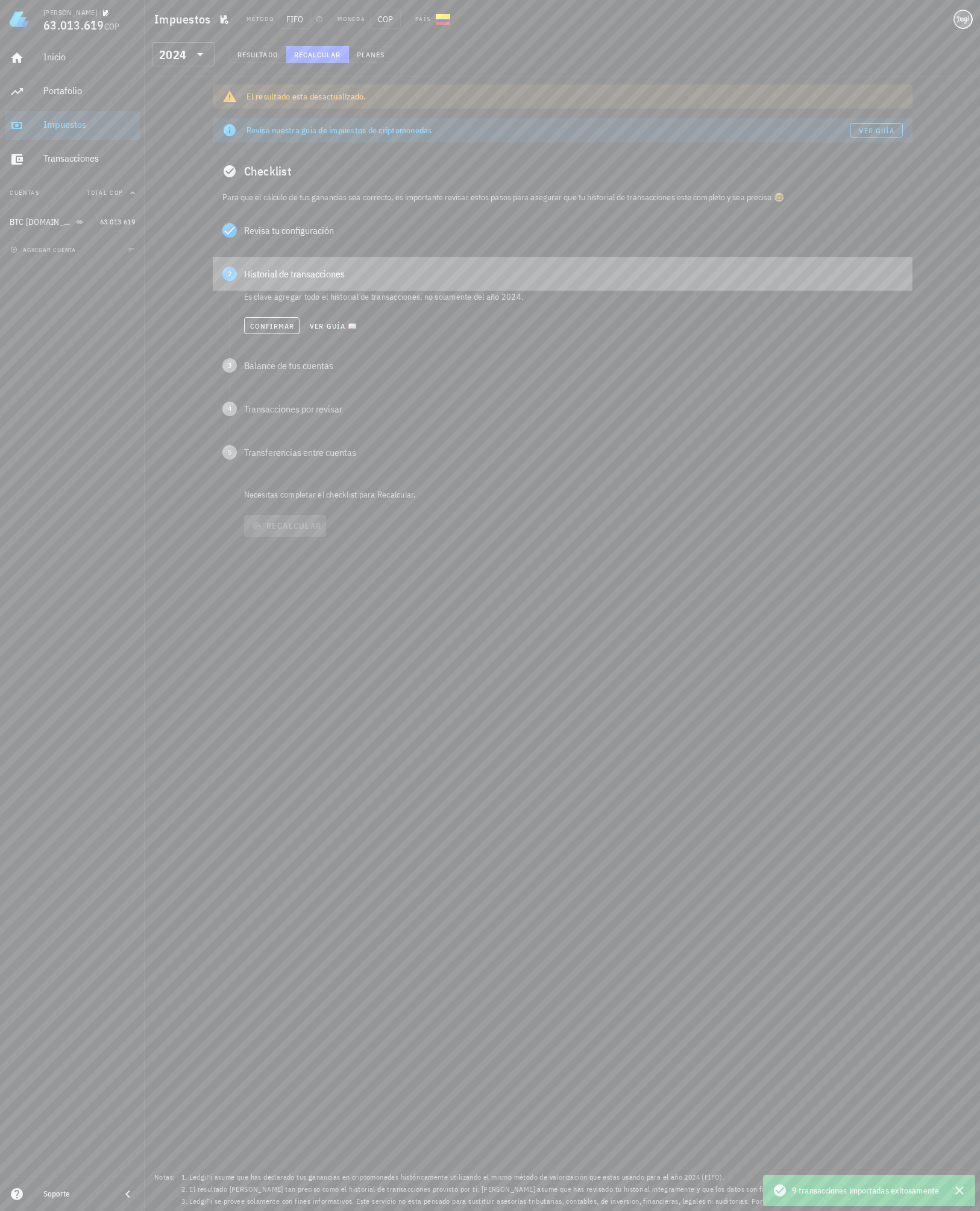
click at [284, 278] on div "Historial de transacciones" at bounding box center [574, 274] width 659 height 10
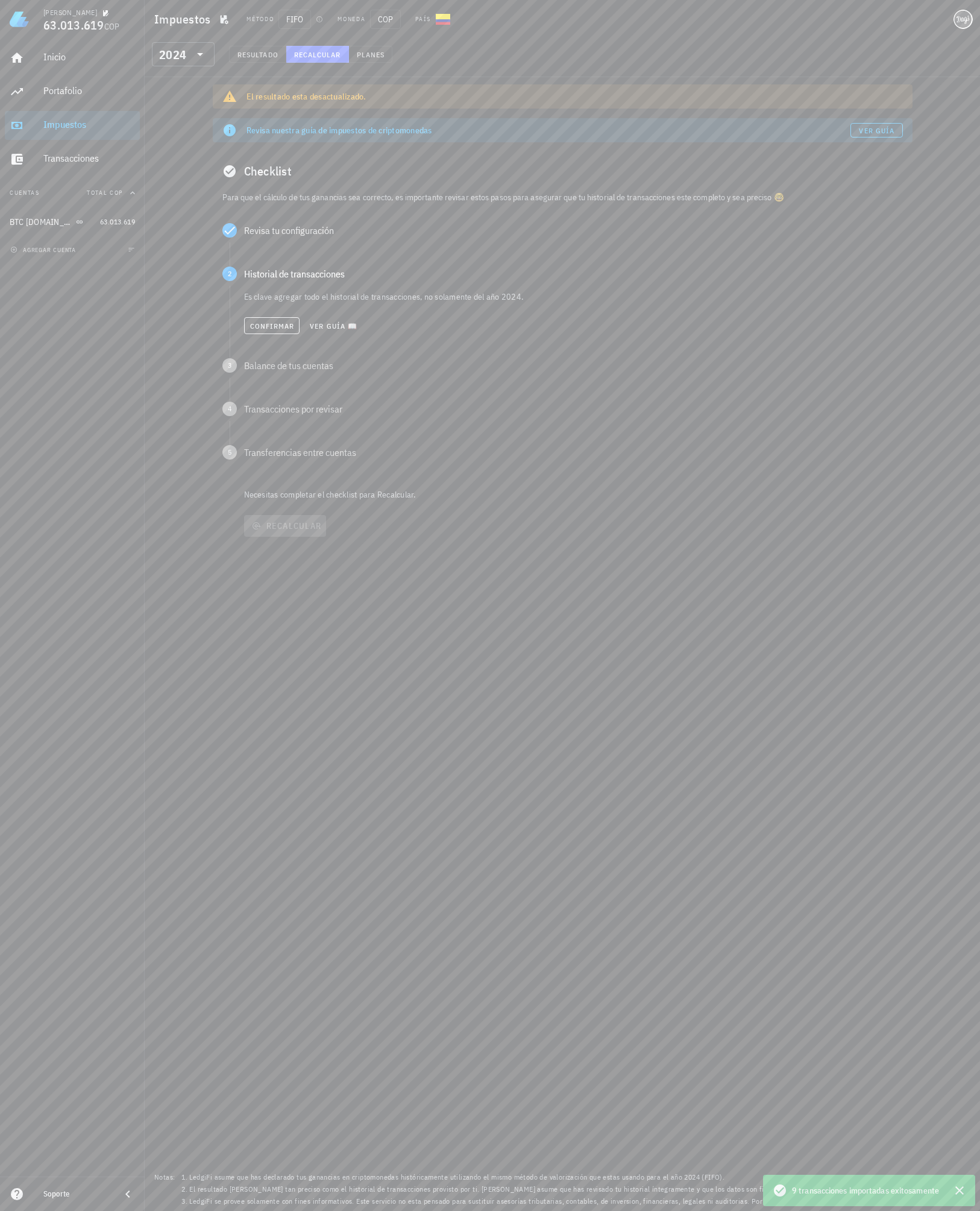
click at [280, 335] on div "Confirmar Ver guía 📖" at bounding box center [574, 325] width 659 height 27
click at [283, 328] on span "Confirmar" at bounding box center [272, 326] width 45 height 9
click at [268, 361] on button "Confirmar" at bounding box center [272, 369] width 56 height 17
click at [261, 405] on button "Confirmar" at bounding box center [272, 412] width 56 height 17
click at [265, 444] on div "Asegúrate que las transacciones entre tus cuentas estén clasificadas como Trans…" at bounding box center [573, 445] width 659 height 49
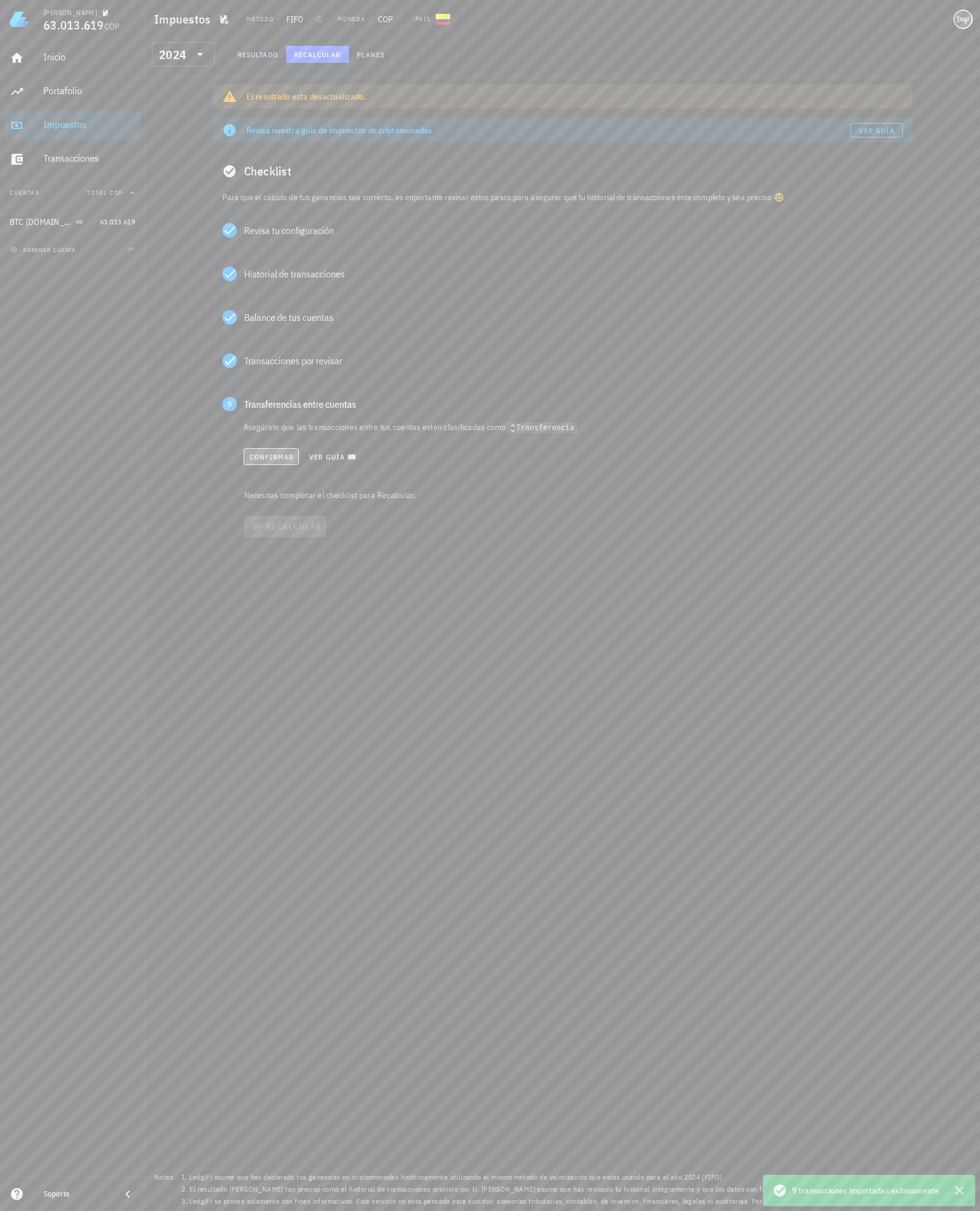
click at [267, 452] on button "Confirmar" at bounding box center [272, 457] width 56 height 17
click at [281, 481] on span "Recalcular" at bounding box center [286, 477] width 73 height 11
